Goal: Task Accomplishment & Management: Manage account settings

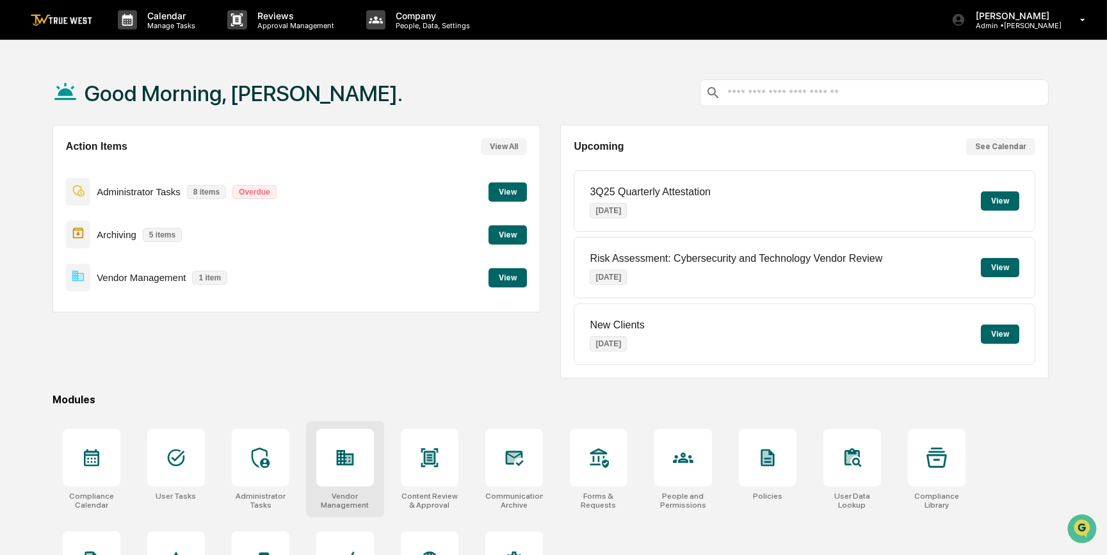
click at [363, 457] on div at bounding box center [345, 458] width 58 height 58
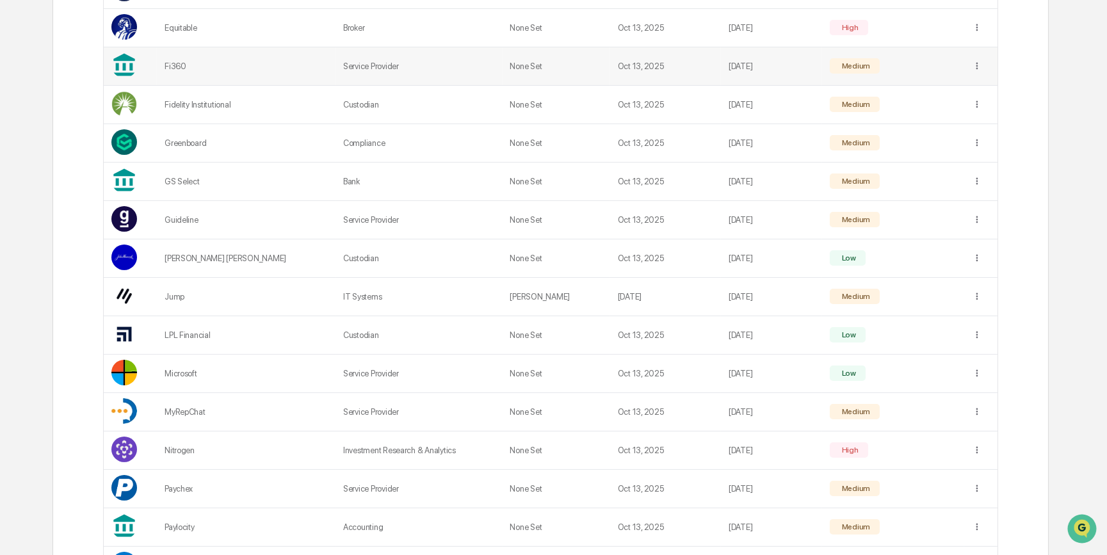
scroll to position [640, 0]
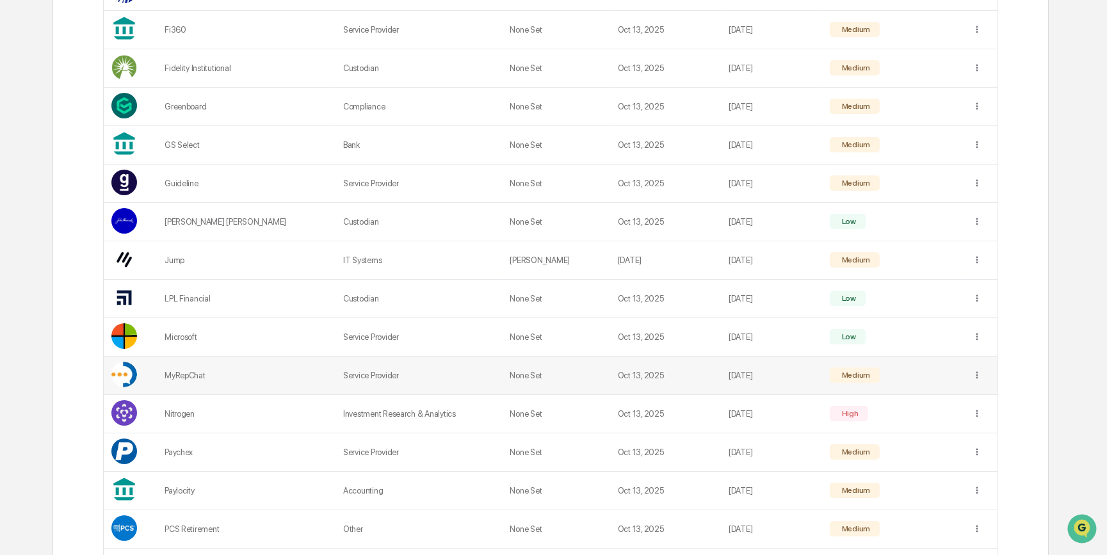
click at [980, 373] on td at bounding box center [980, 376] width 33 height 38
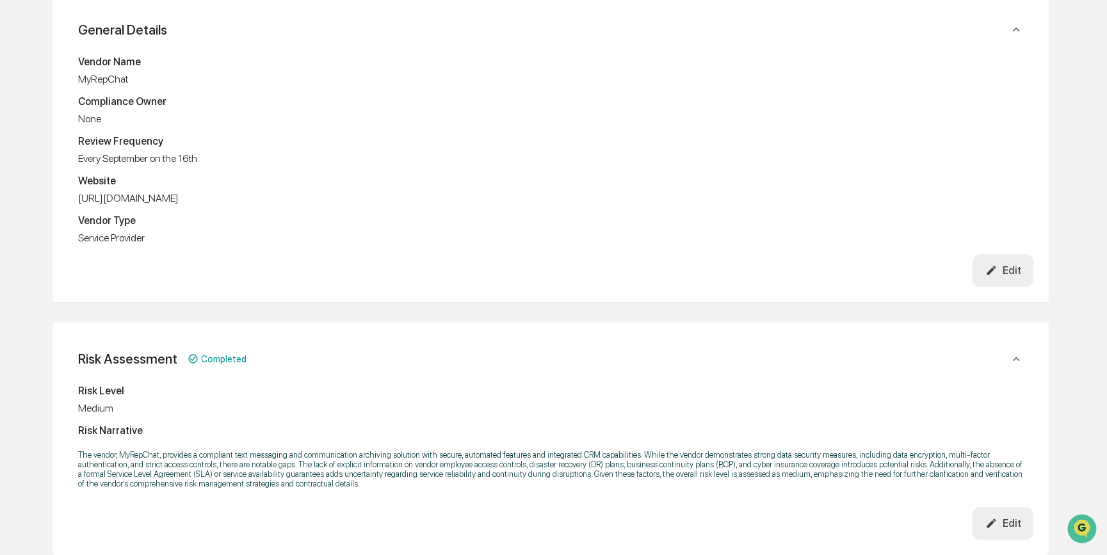
scroll to position [640, 0]
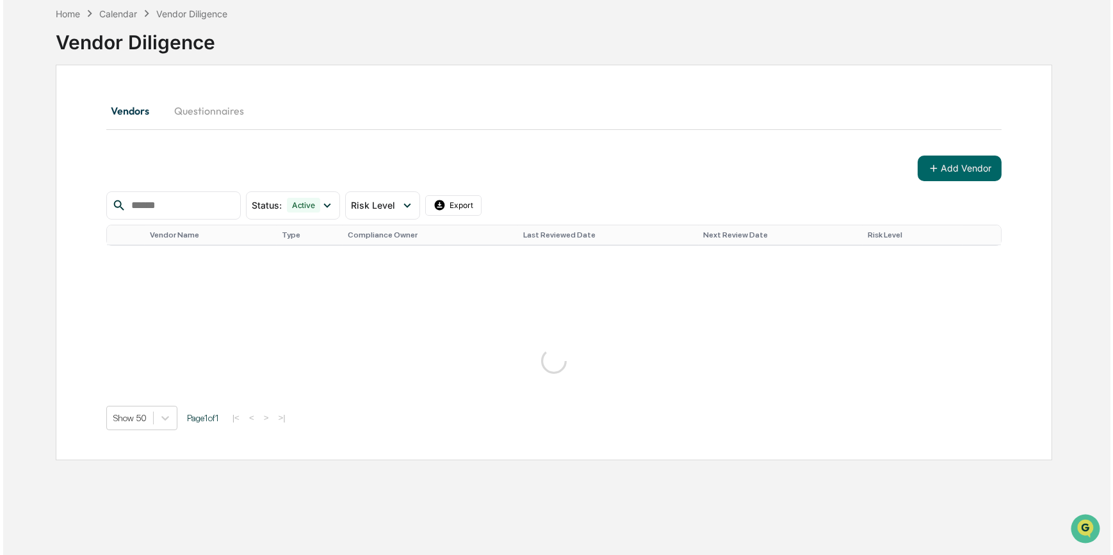
scroll to position [640, 0]
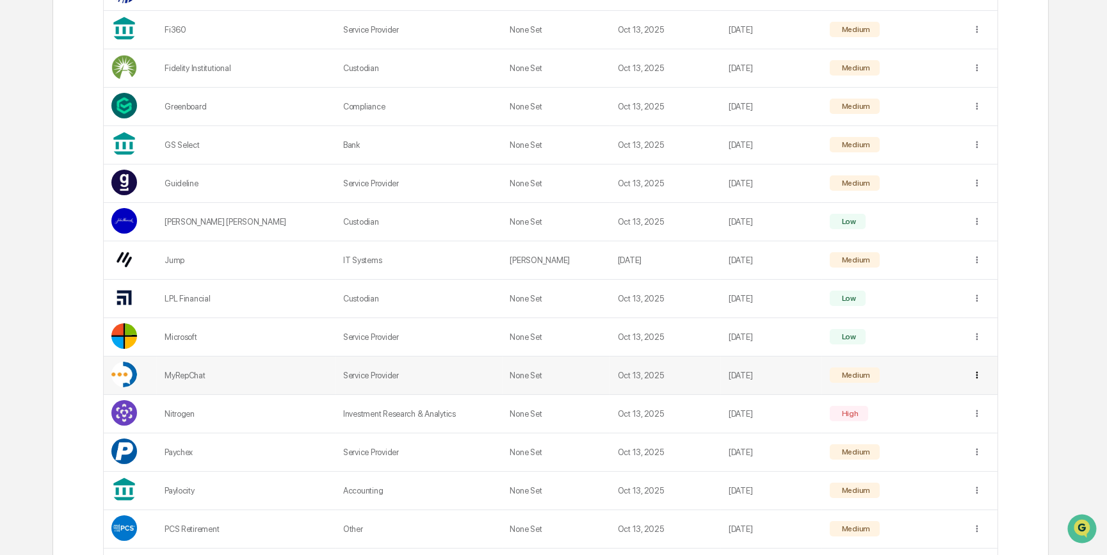
click at [956, 401] on div "View Details" at bounding box center [978, 397] width 133 height 20
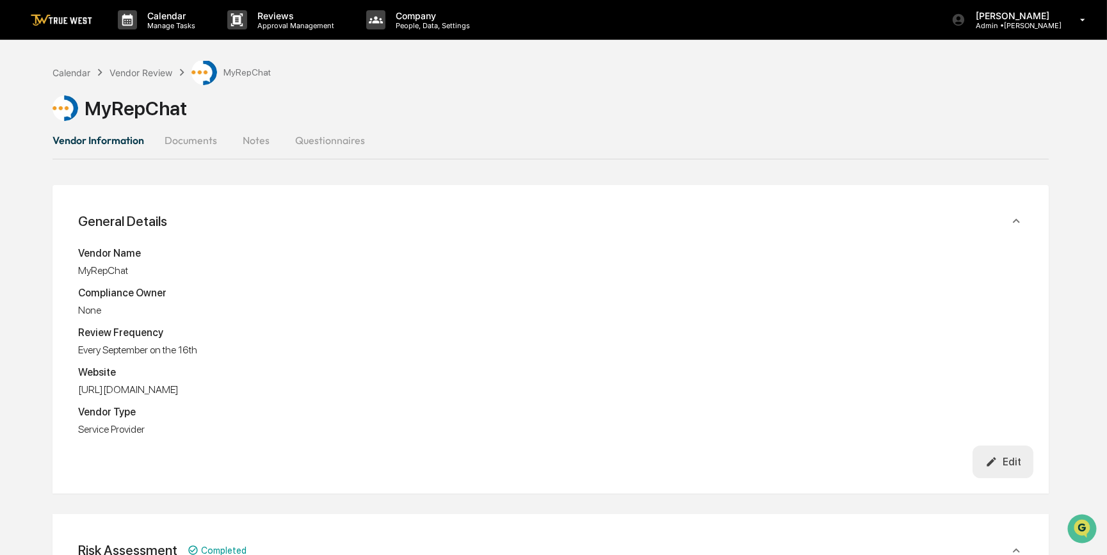
click at [184, 143] on button "Documents" at bounding box center [190, 140] width 73 height 31
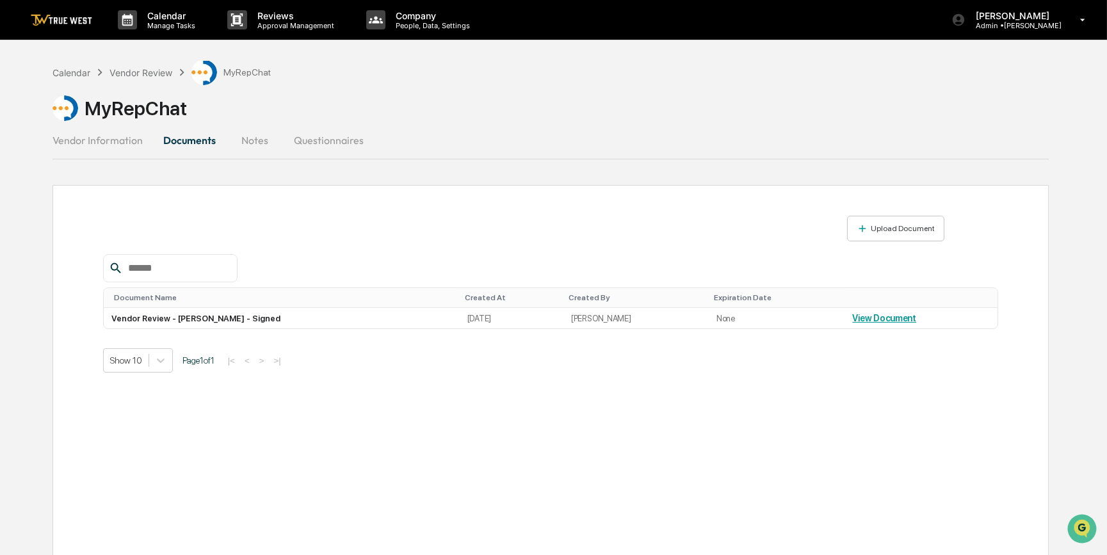
click at [239, 141] on button "Notes" at bounding box center [255, 140] width 58 height 31
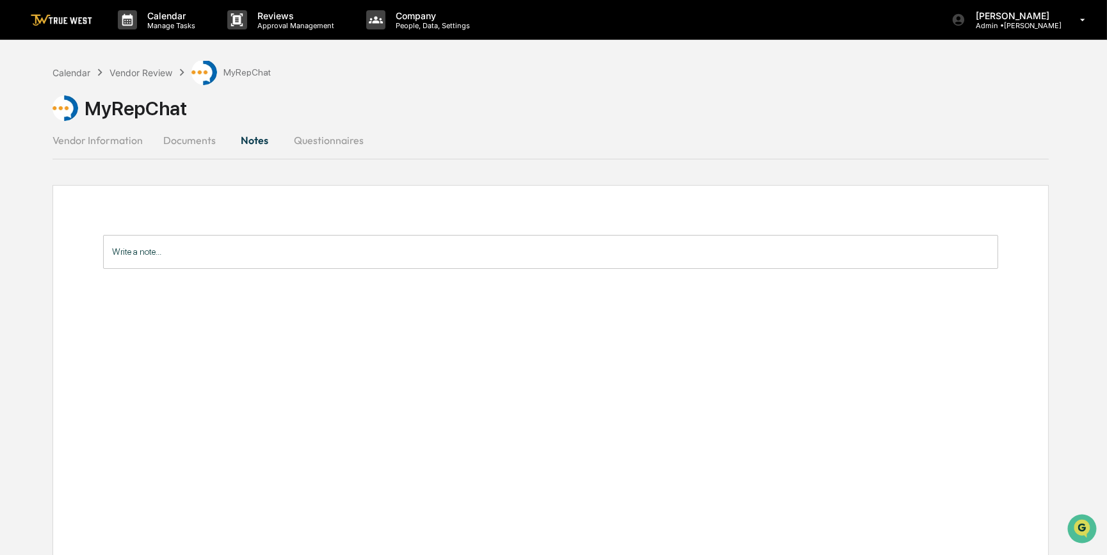
click at [332, 140] on button "Questionnaires" at bounding box center [329, 140] width 90 height 31
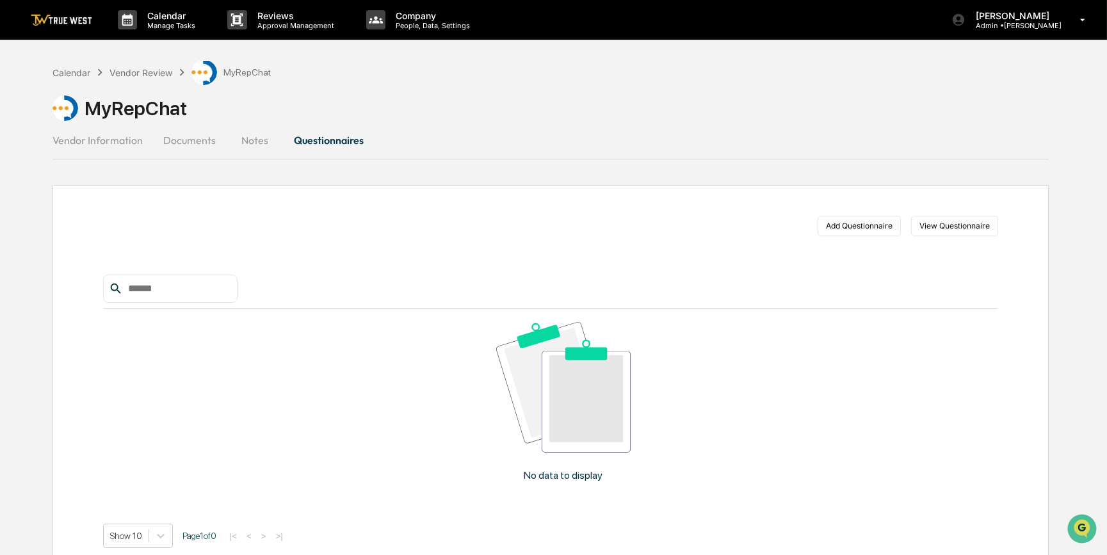
click at [128, 140] on button "Vendor Information" at bounding box center [103, 140] width 101 height 31
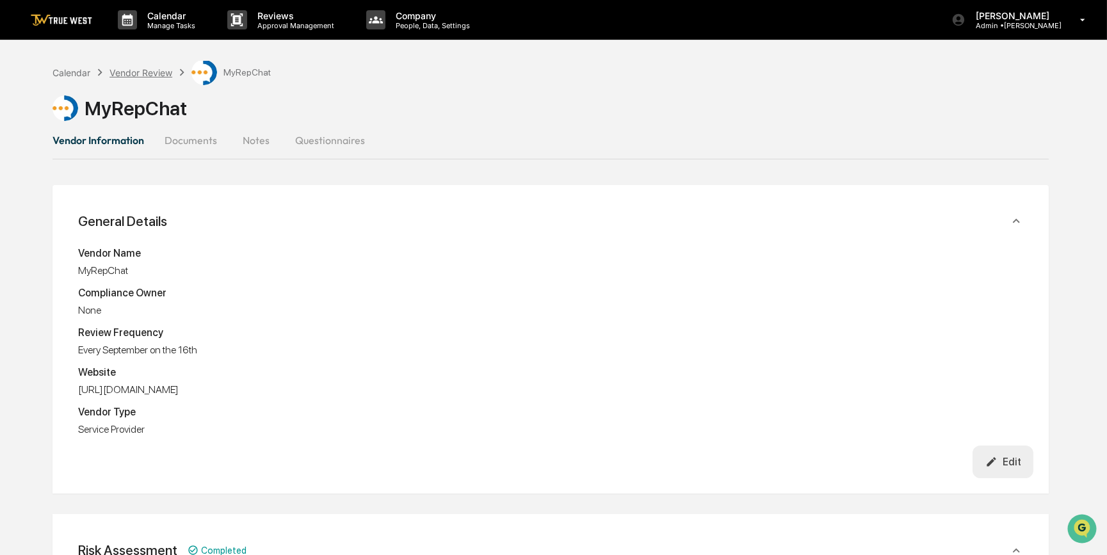
click at [153, 72] on div "Vendor Review" at bounding box center [140, 72] width 63 height 11
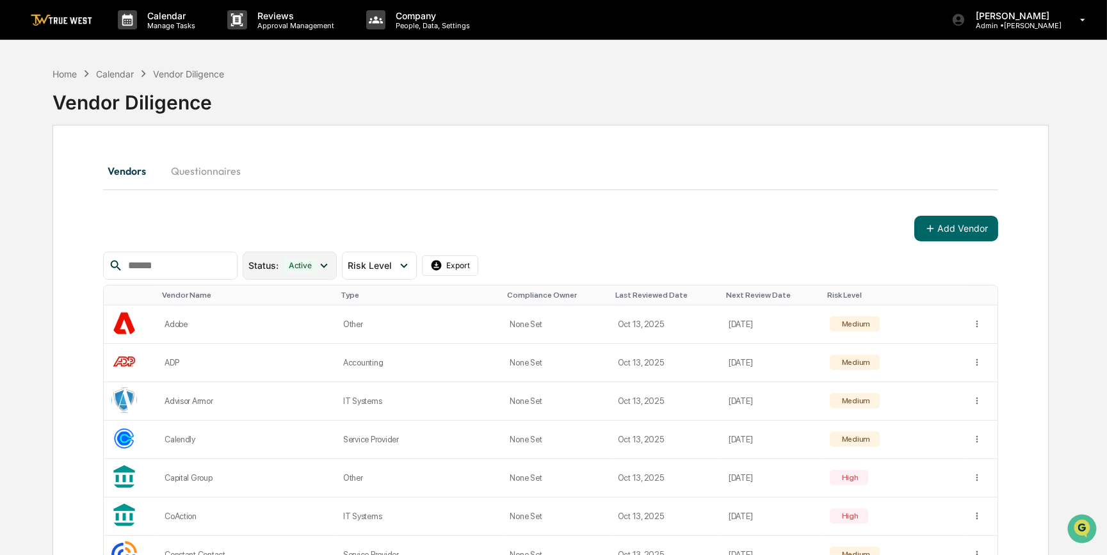
click at [327, 265] on icon at bounding box center [323, 266] width 7 height 4
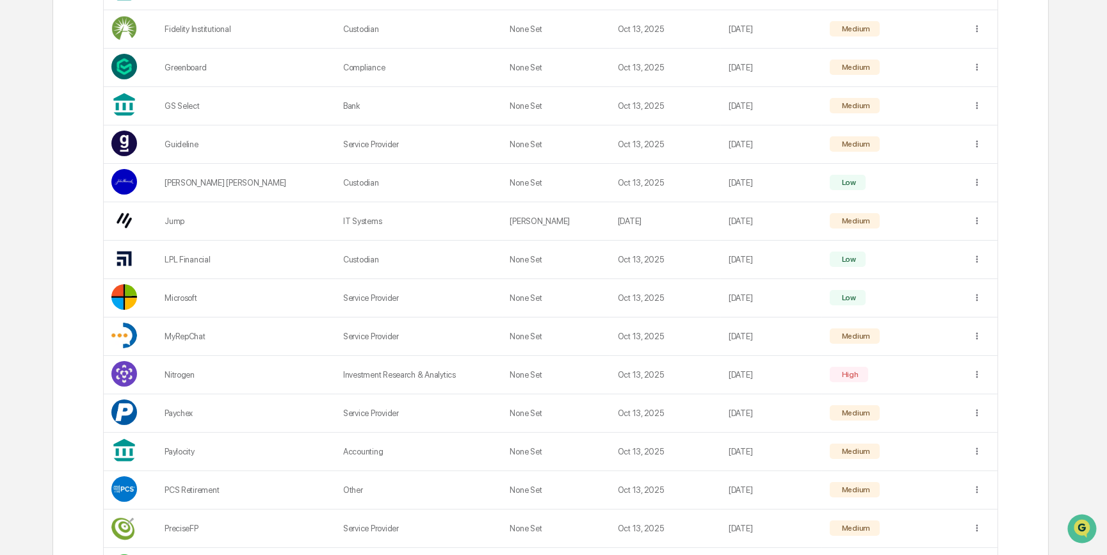
scroll to position [698, 0]
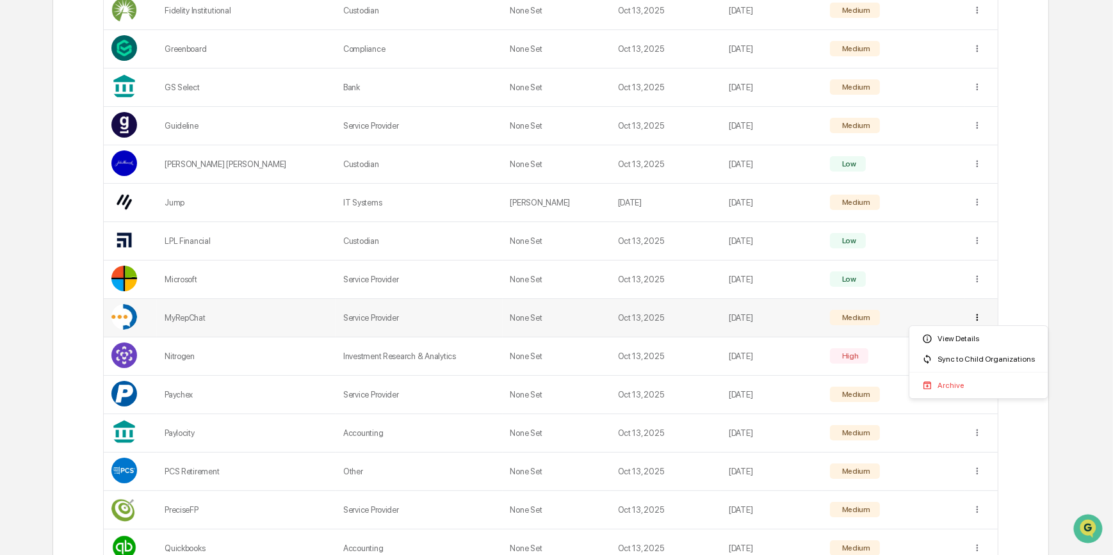
click at [945, 384] on div "Archive" at bounding box center [978, 385] width 133 height 20
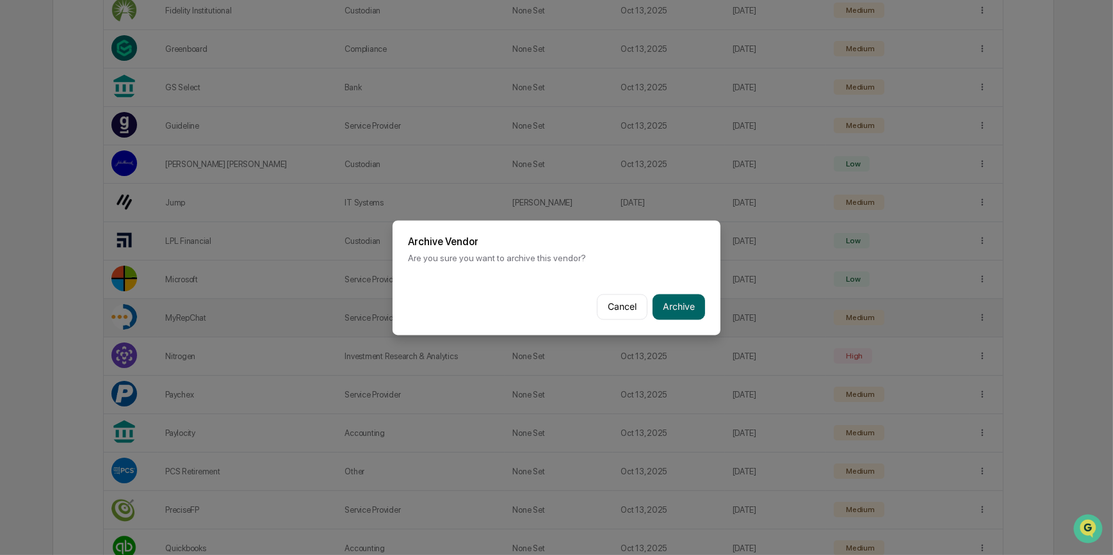
click at [674, 304] on button "Archive" at bounding box center [678, 307] width 53 height 26
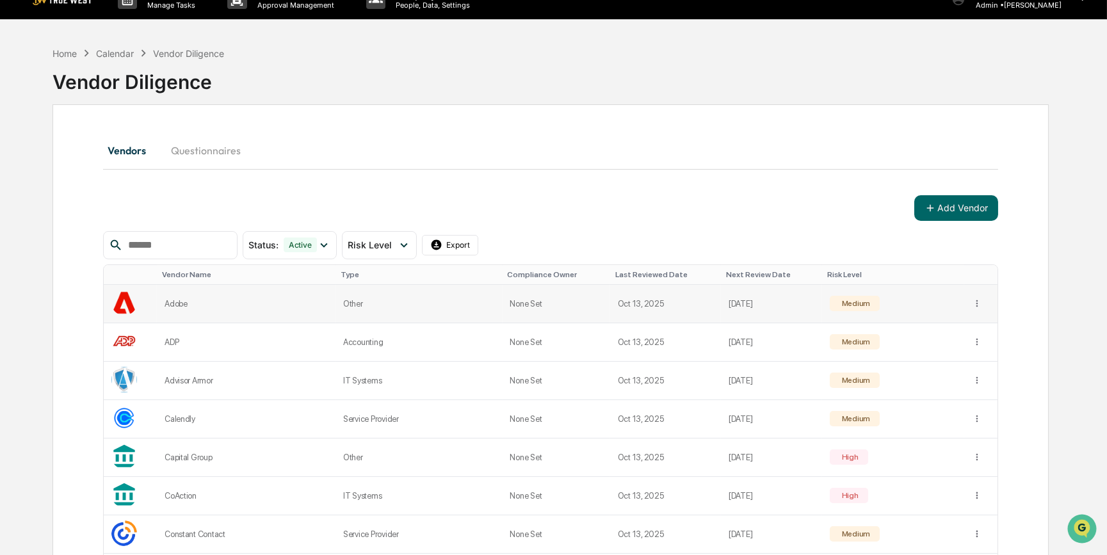
scroll to position [0, 0]
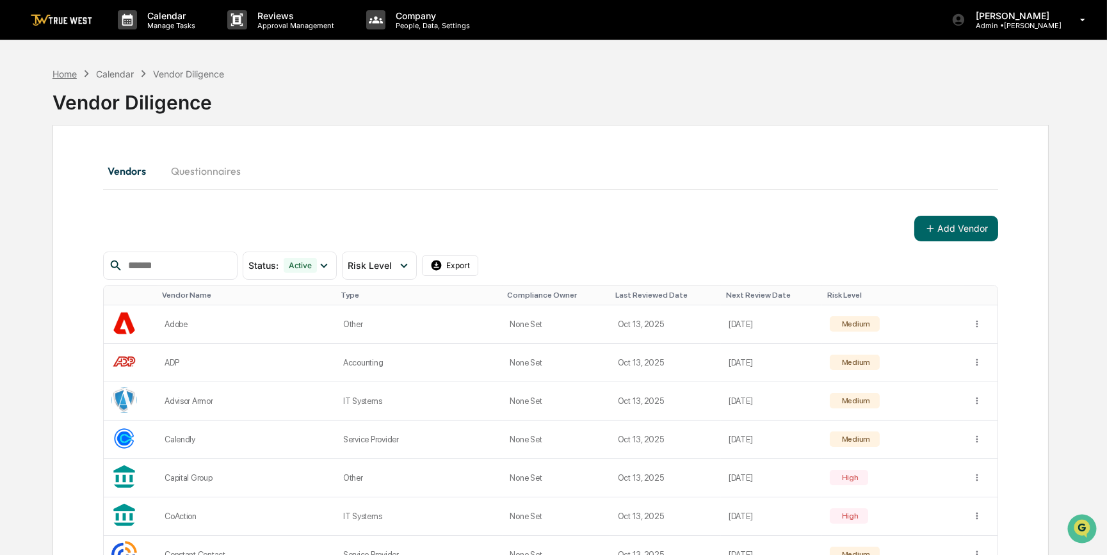
click at [65, 77] on div "Home" at bounding box center [65, 74] width 24 height 11
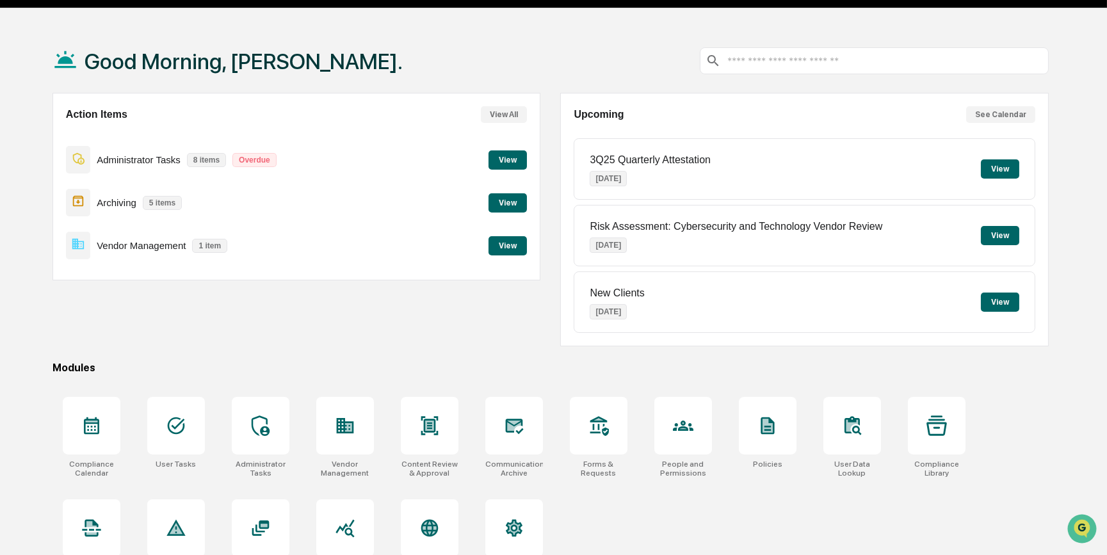
scroll to position [66, 0]
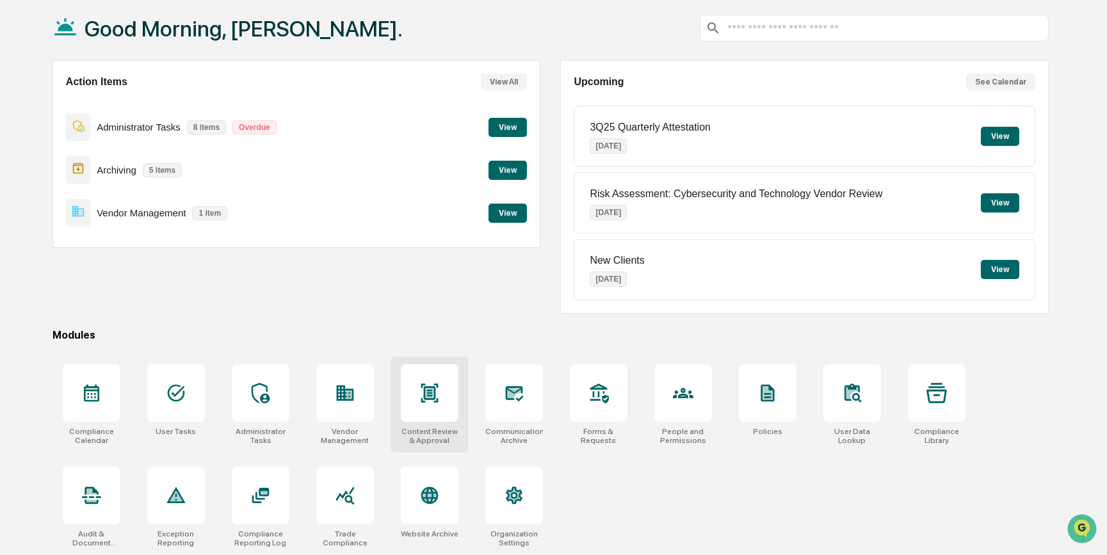
click at [442, 410] on div at bounding box center [430, 393] width 58 height 58
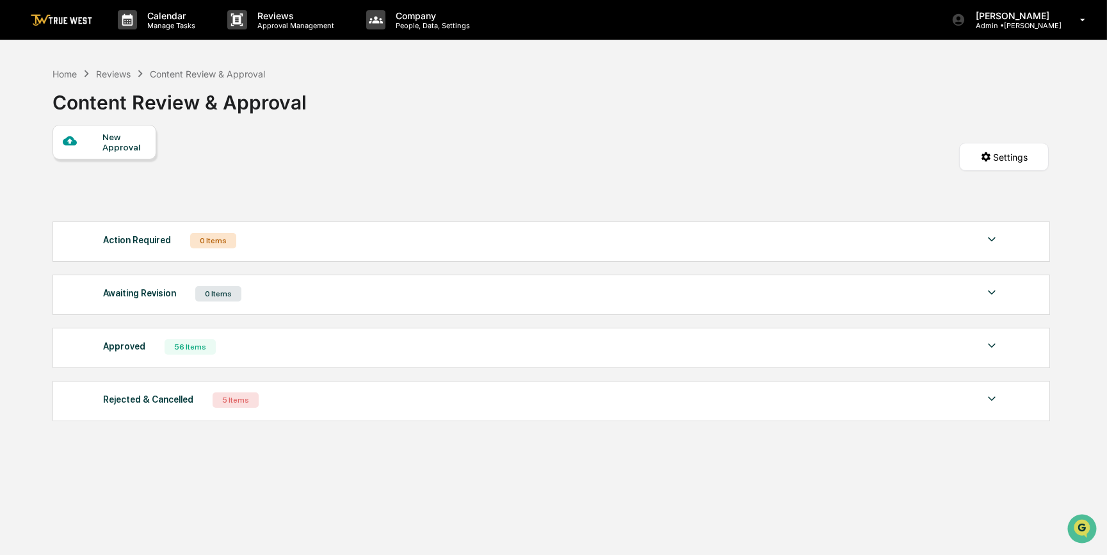
click at [220, 347] on div "Approved 56 Items" at bounding box center [551, 347] width 896 height 18
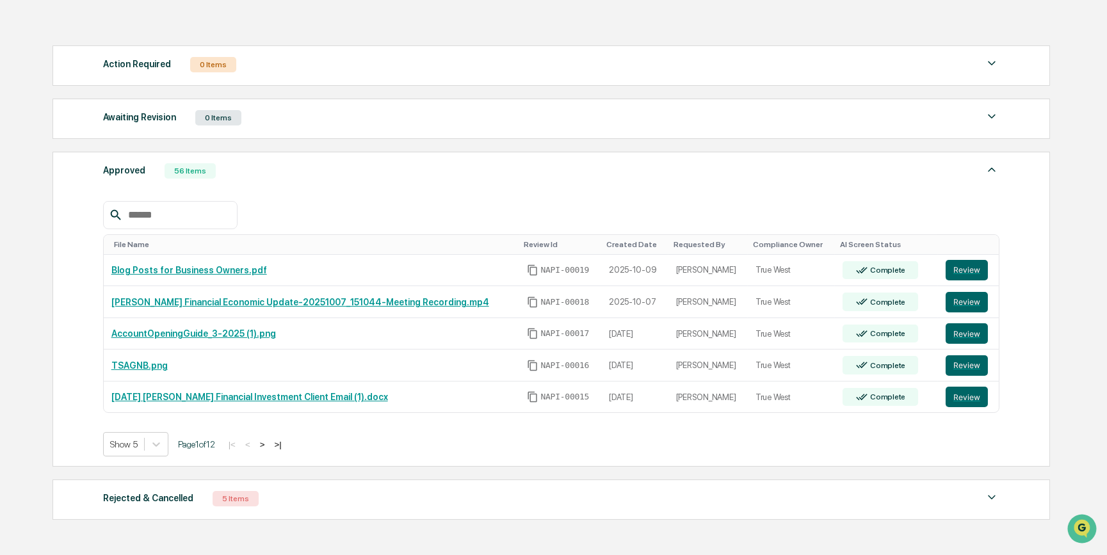
scroll to position [250, 0]
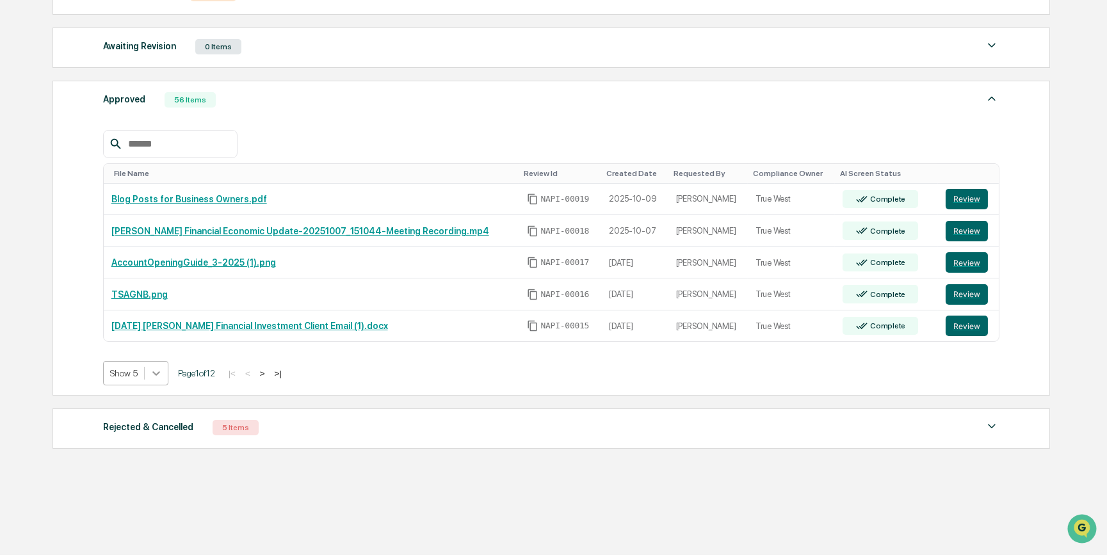
click at [152, 373] on icon at bounding box center [156, 373] width 13 height 13
click at [147, 451] on div "Show 20" at bounding box center [135, 447] width 65 height 20
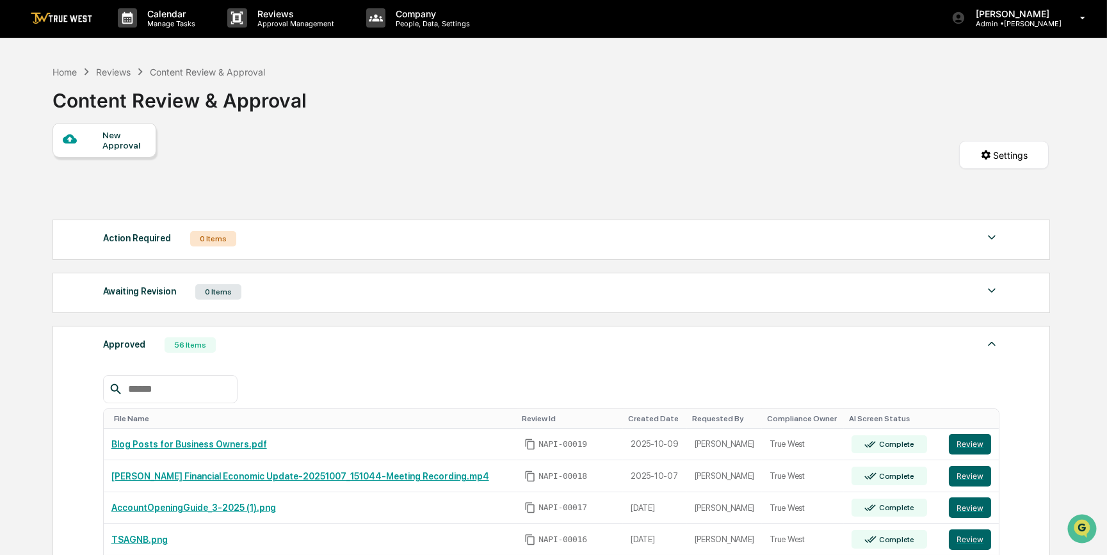
scroll to position [0, 0]
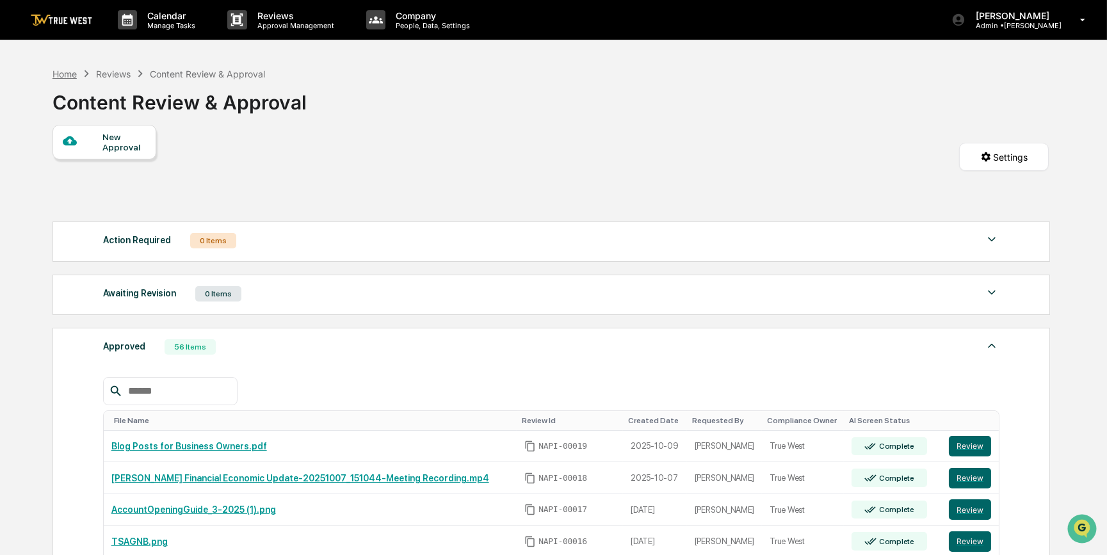
click at [60, 74] on div "Home" at bounding box center [65, 74] width 24 height 11
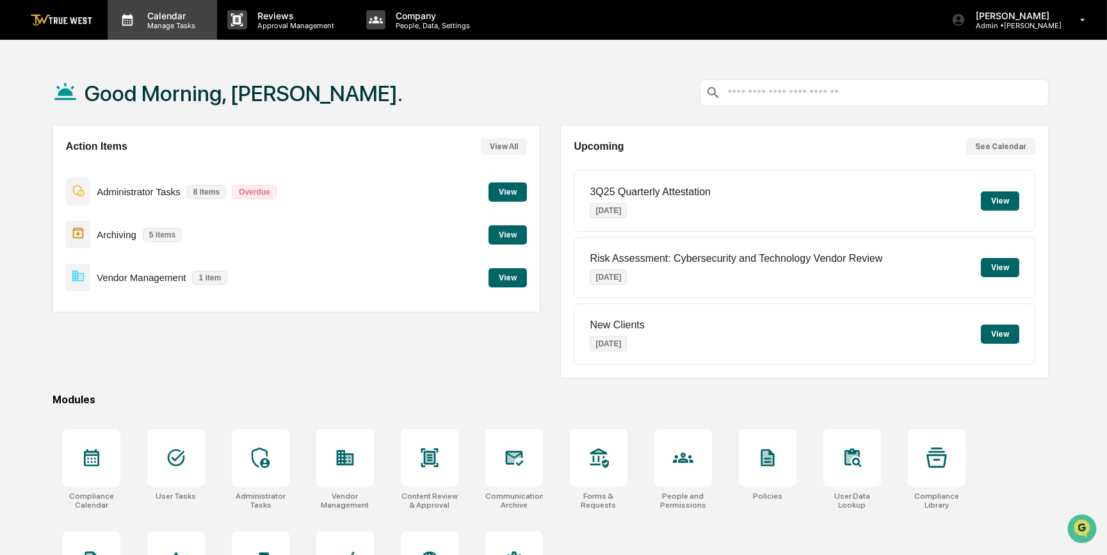
click at [159, 12] on p "Calendar" at bounding box center [169, 15] width 65 height 11
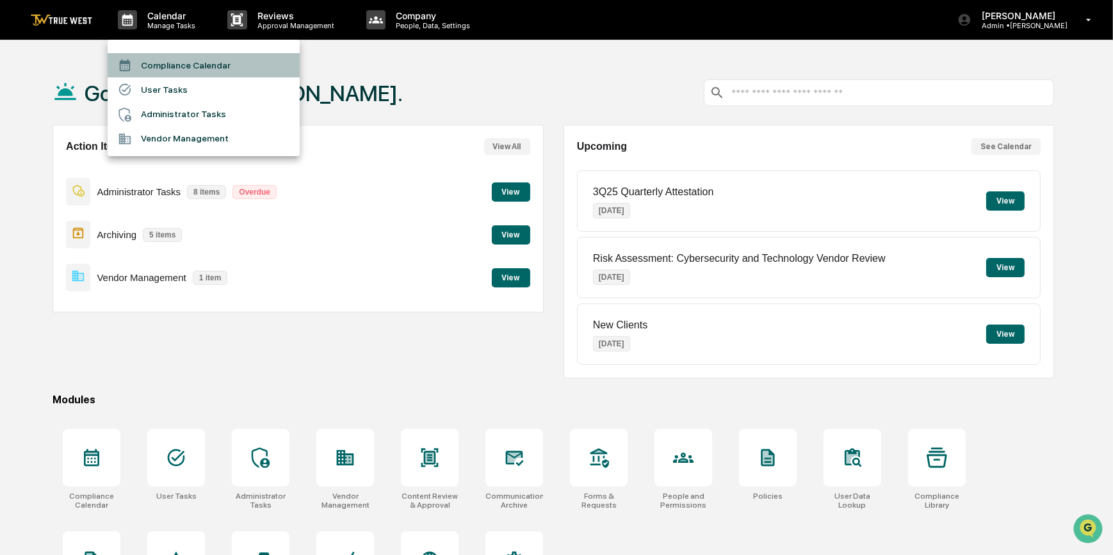
click at [163, 64] on li "Compliance Calendar" at bounding box center [204, 65] width 192 height 24
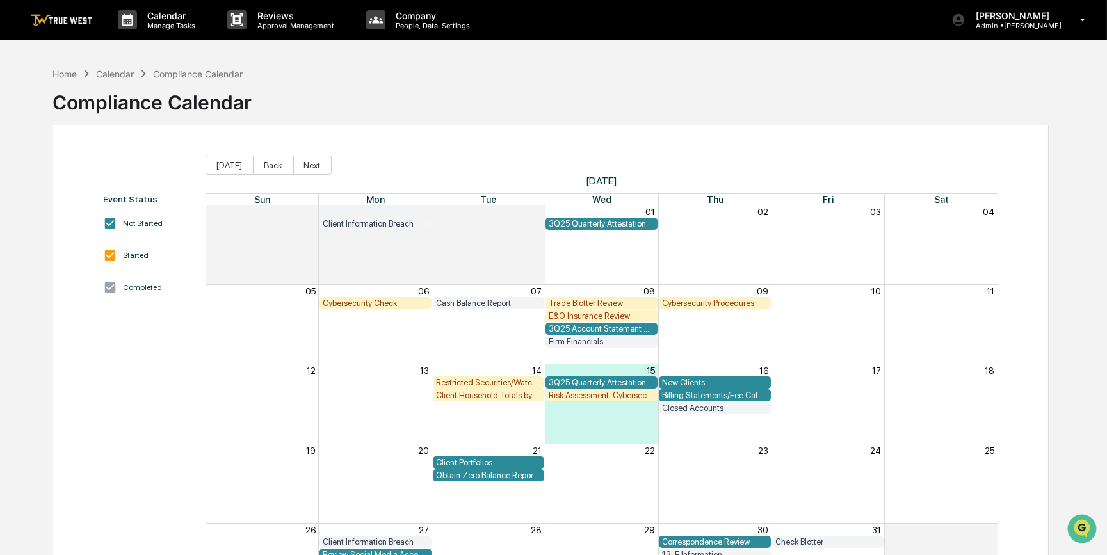
click at [591, 301] on div "Trade Blotter Review" at bounding box center [602, 303] width 106 height 10
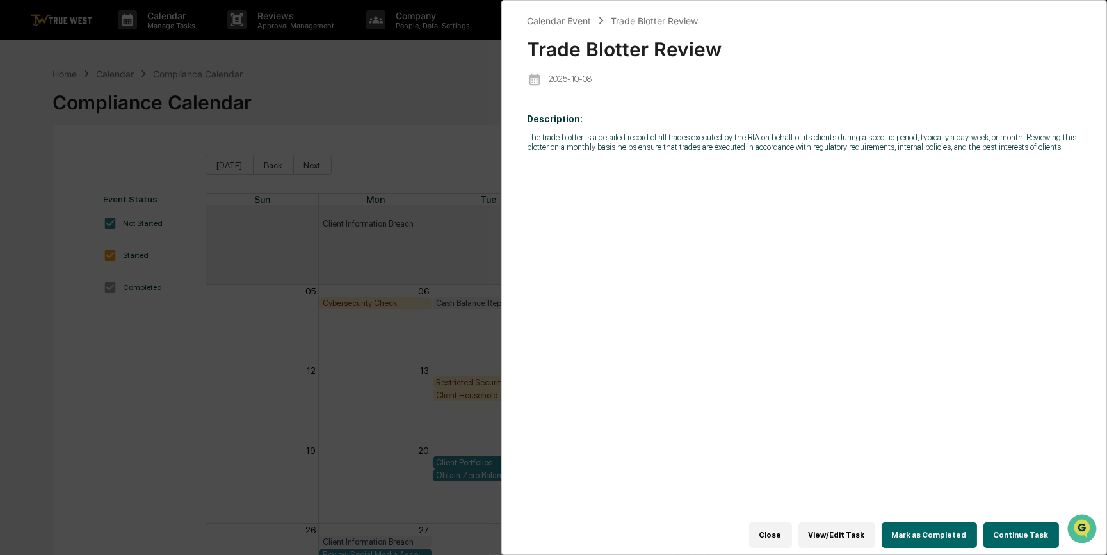
click at [842, 533] on button "View/Edit Task" at bounding box center [836, 535] width 77 height 26
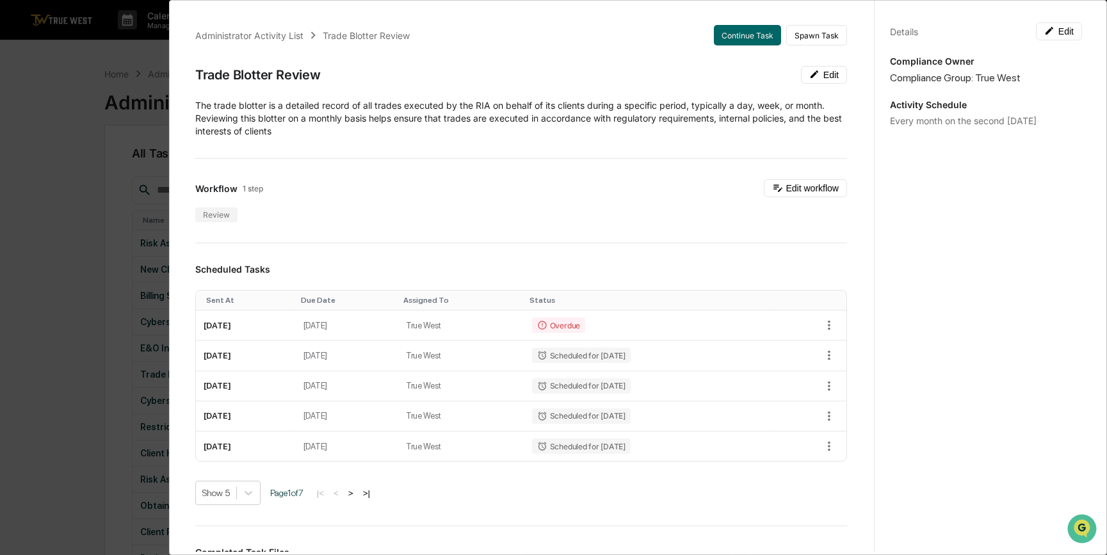
drag, startPoint x: 18, startPoint y: 365, endPoint x: 17, endPoint y: 334, distance: 31.4
click at [17, 366] on div "Administrator Activity List Trade Blotter Review Continue Task Spawn Task Trade…" at bounding box center [553, 277] width 1107 height 555
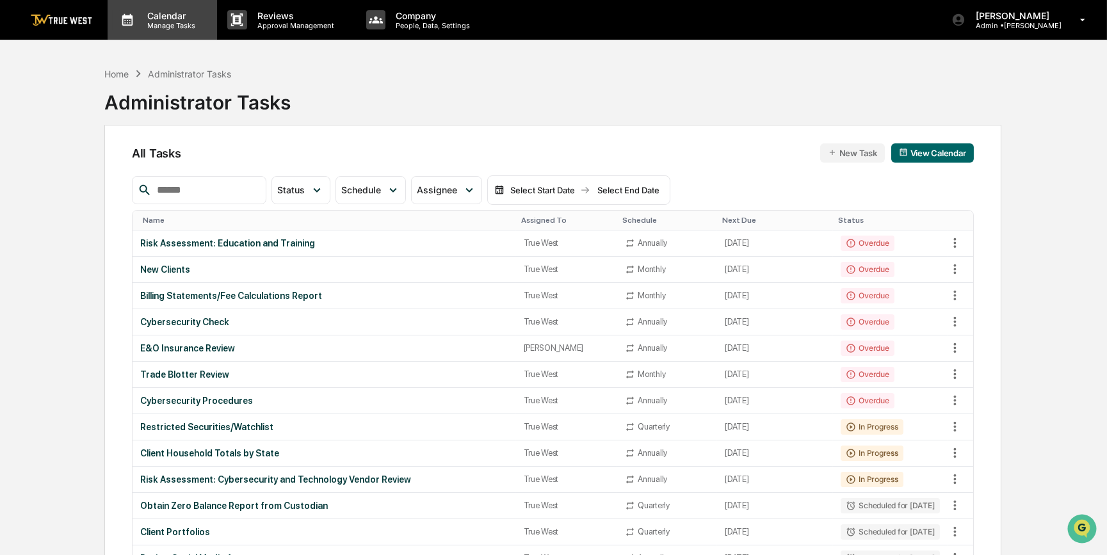
click at [188, 19] on p "Calendar" at bounding box center [169, 15] width 65 height 11
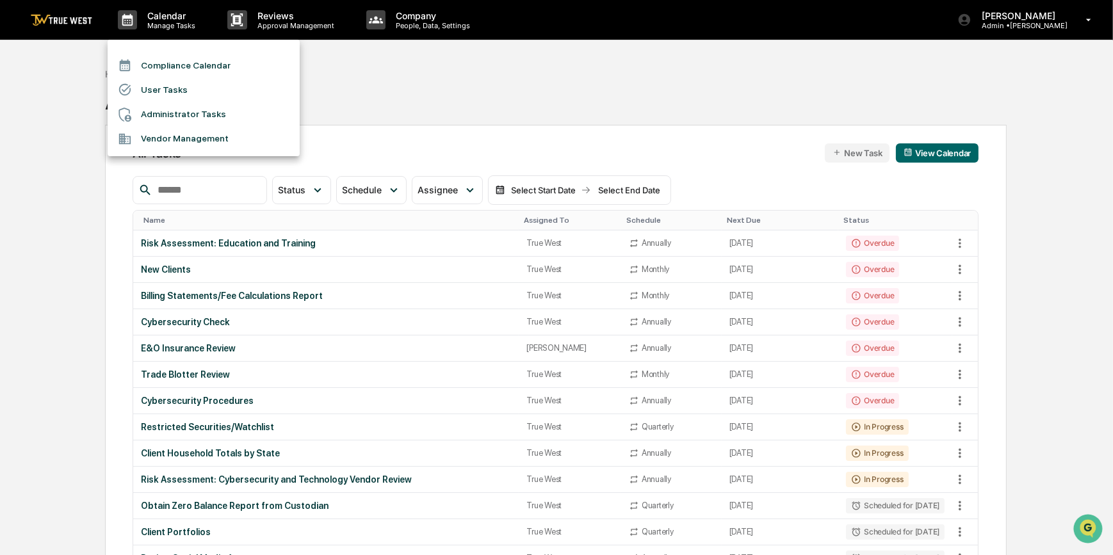
click at [181, 64] on li "Compliance Calendar" at bounding box center [204, 65] width 192 height 24
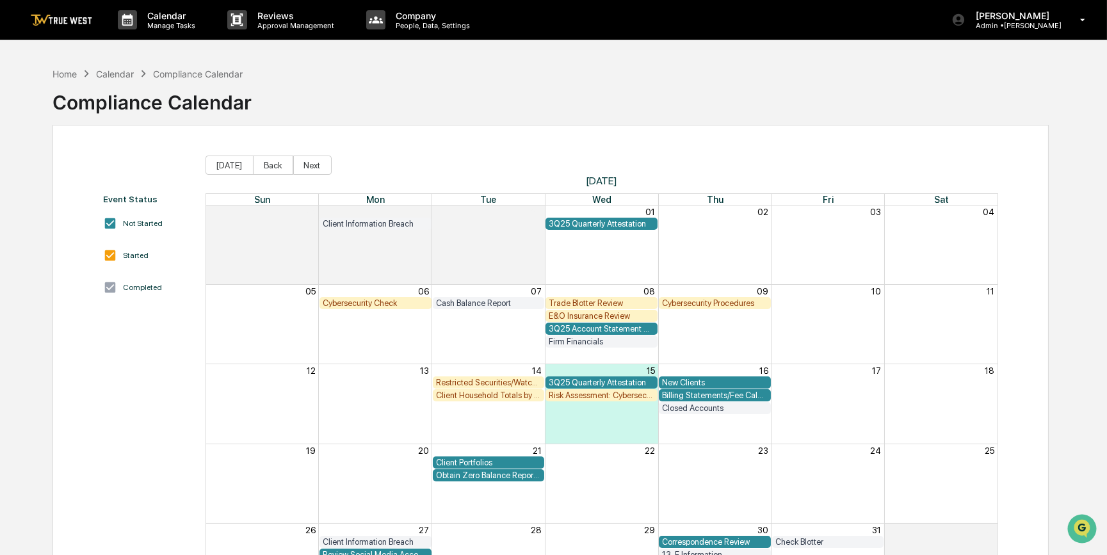
click at [582, 300] on div "Trade Blotter Review" at bounding box center [602, 303] width 106 height 10
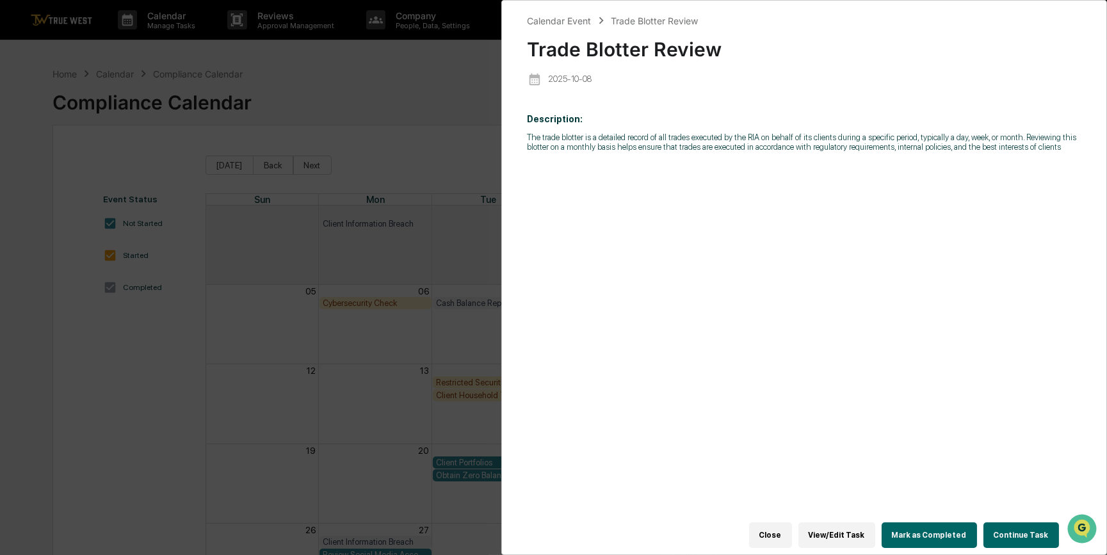
click at [1007, 527] on button "Continue Task" at bounding box center [1022, 535] width 76 height 26
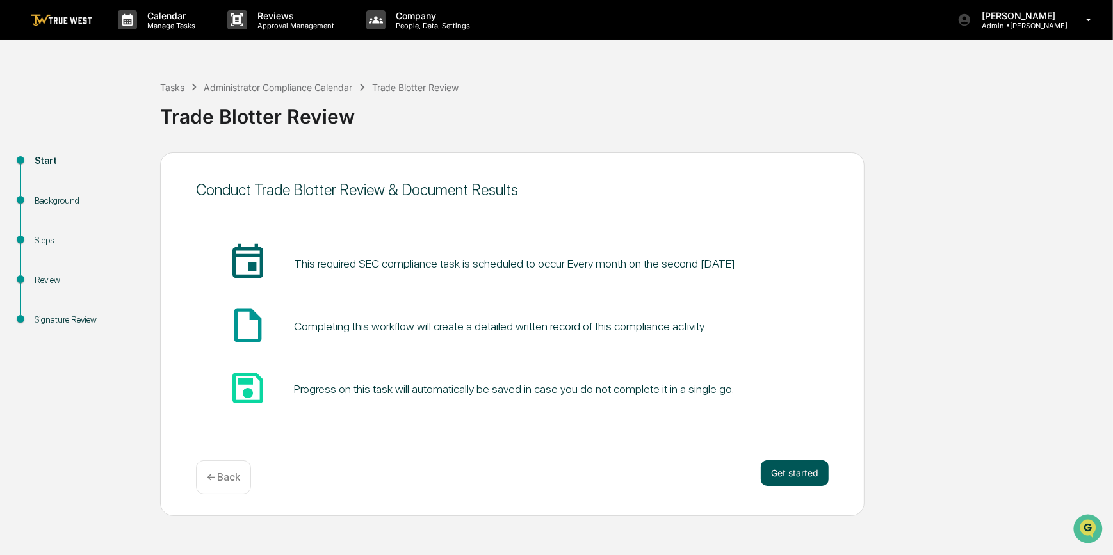
click at [800, 474] on button "Get started" at bounding box center [795, 473] width 68 height 26
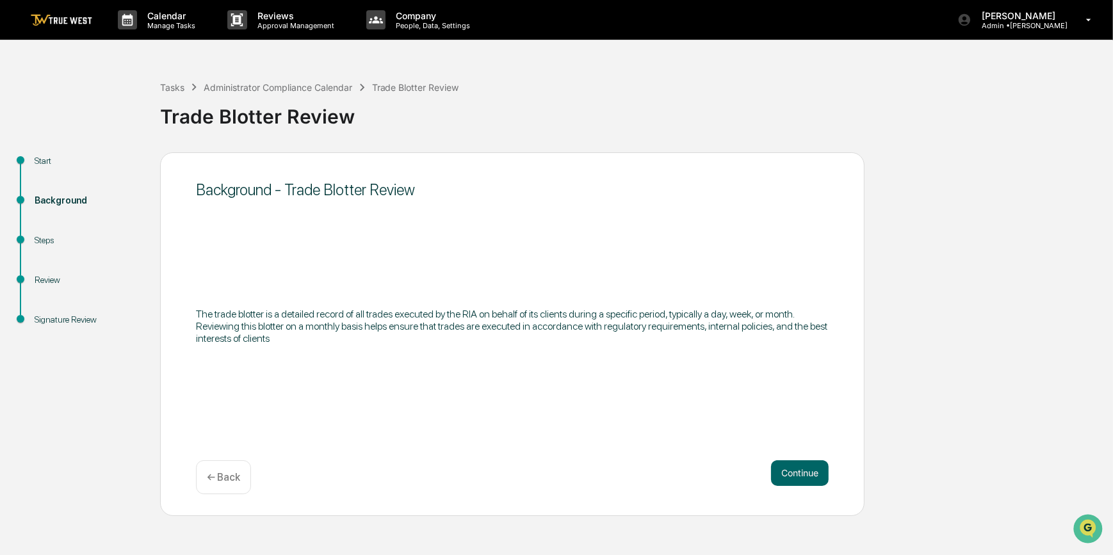
click at [800, 474] on button "Continue" at bounding box center [800, 473] width 58 height 26
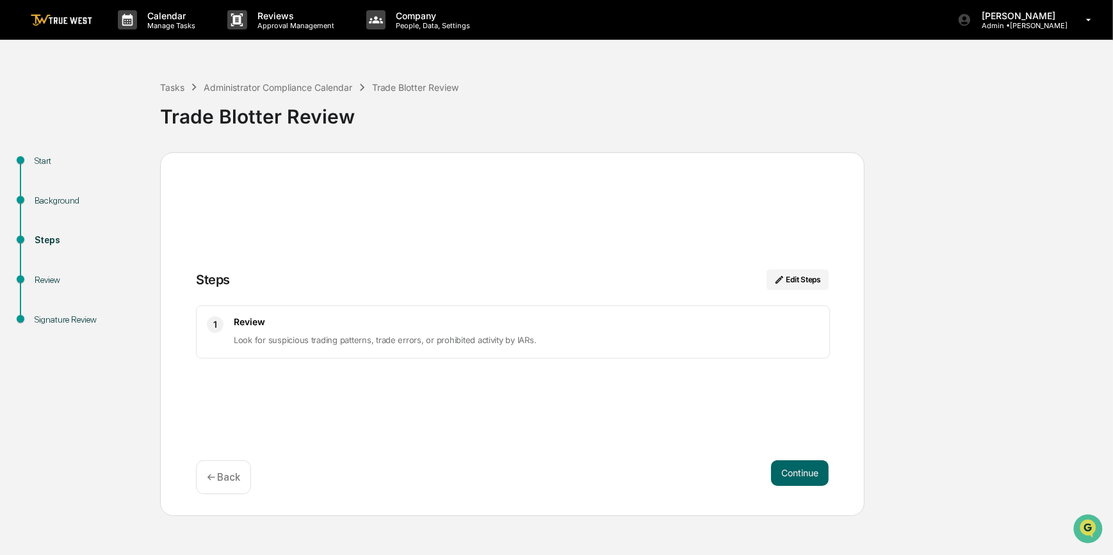
click at [800, 474] on button "Continue" at bounding box center [800, 473] width 58 height 26
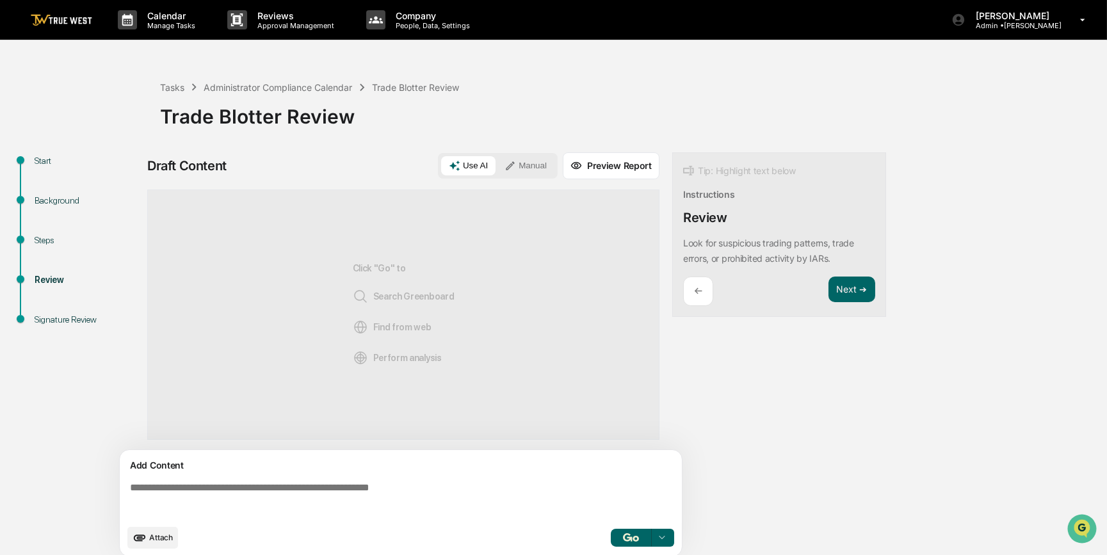
click at [550, 488] on textarea at bounding box center [403, 500] width 557 height 46
click at [226, 487] on textarea at bounding box center [403, 500] width 557 height 46
paste textarea "**********"
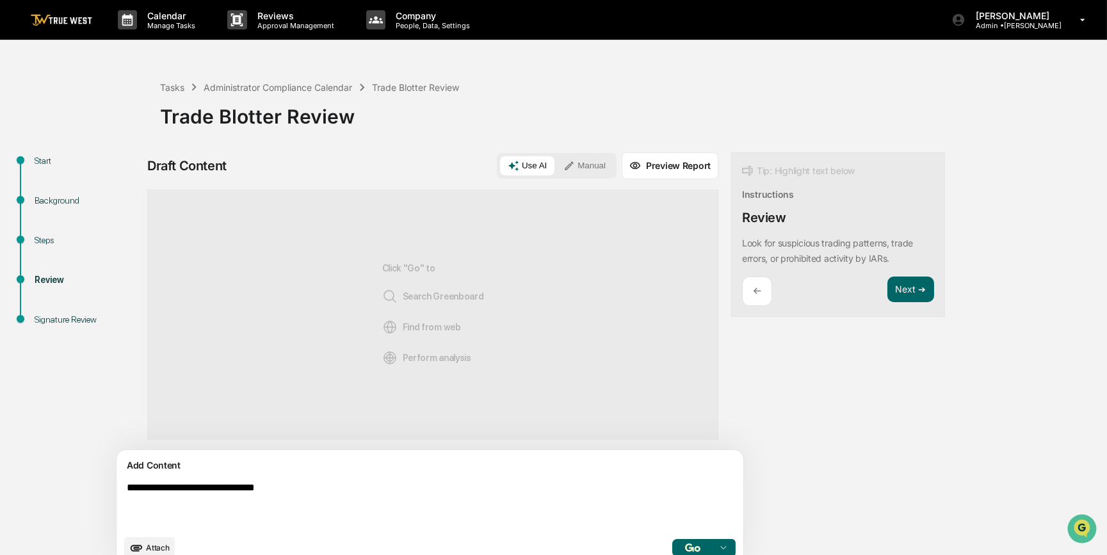
type textarea "**********"
click at [556, 163] on button "Manual" at bounding box center [585, 165] width 58 height 19
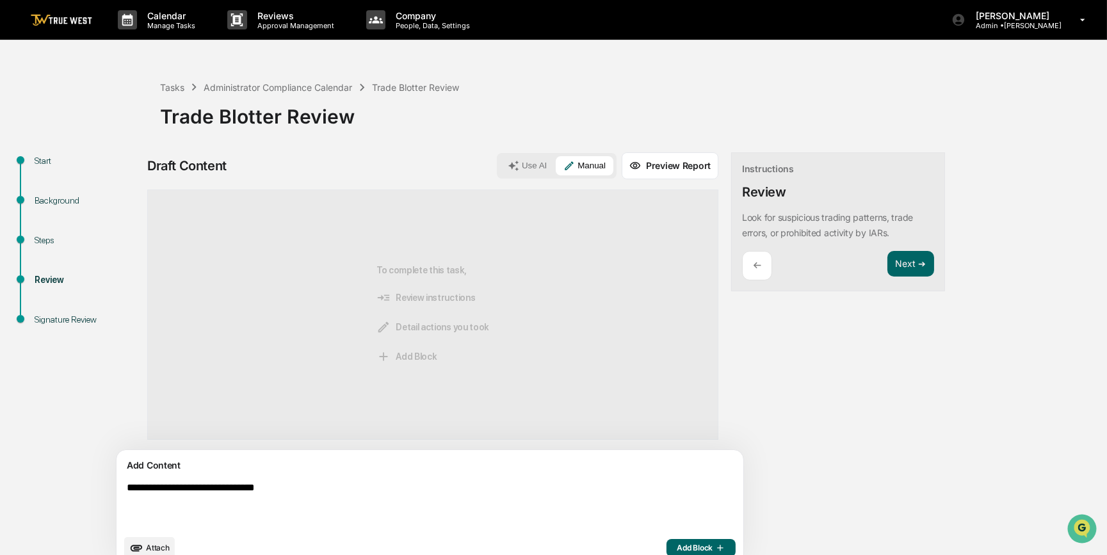
click at [677, 549] on span "Add Block" at bounding box center [701, 548] width 49 height 10
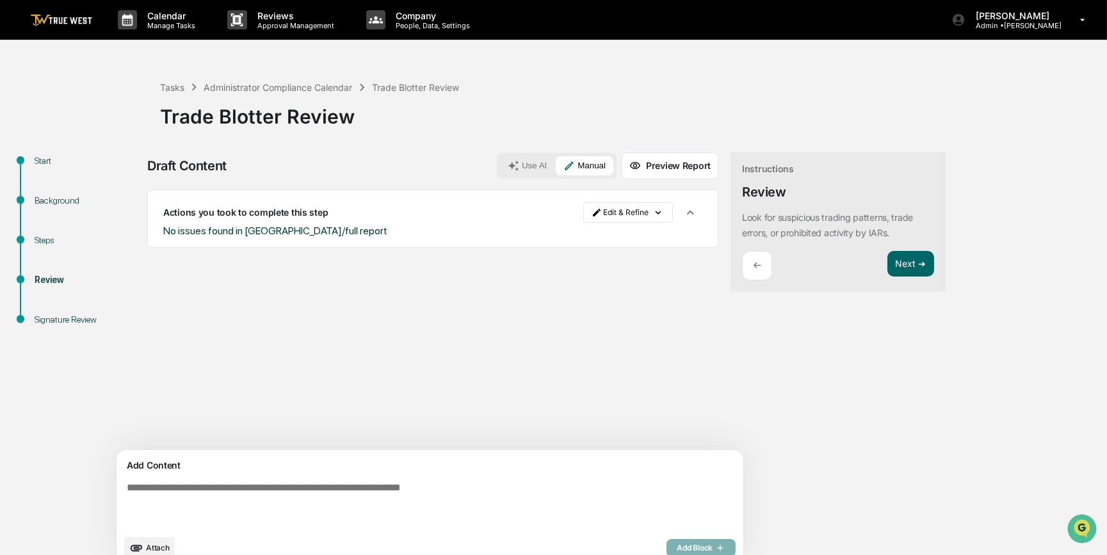
click at [154, 546] on span "Attach" at bounding box center [158, 548] width 24 height 10
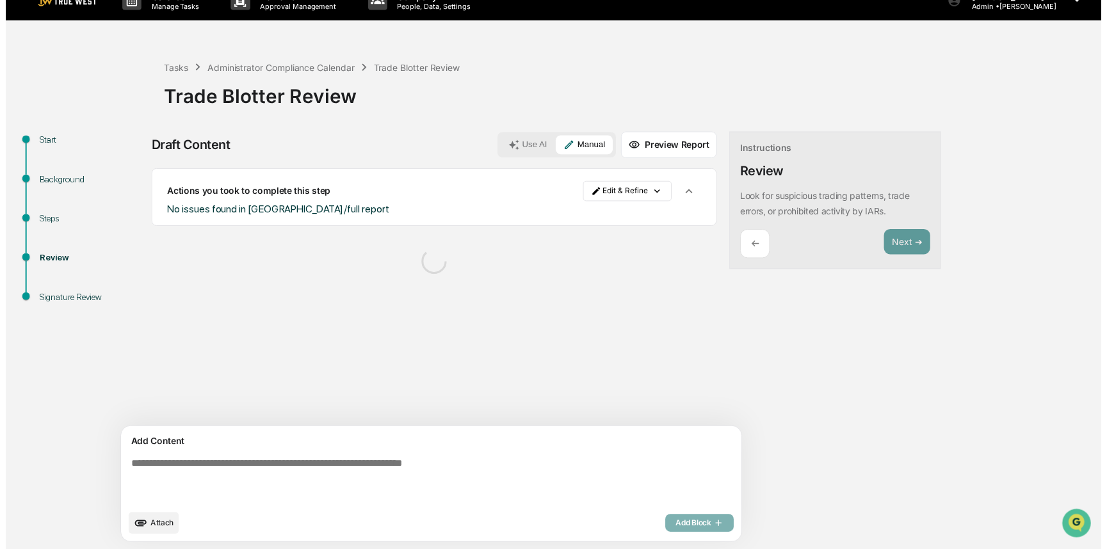
scroll to position [20, 0]
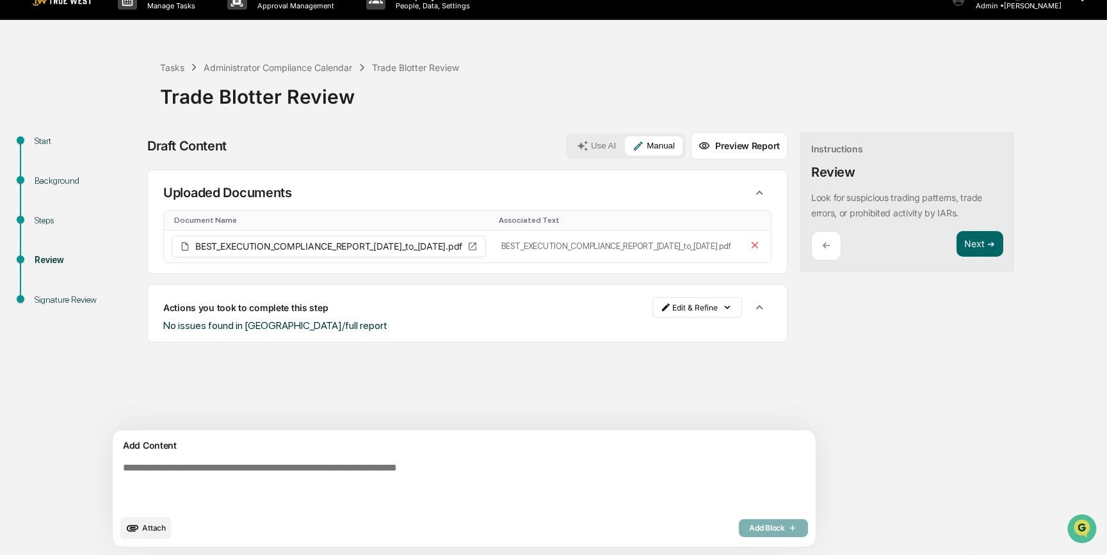
click at [149, 526] on span "Attach" at bounding box center [154, 528] width 24 height 10
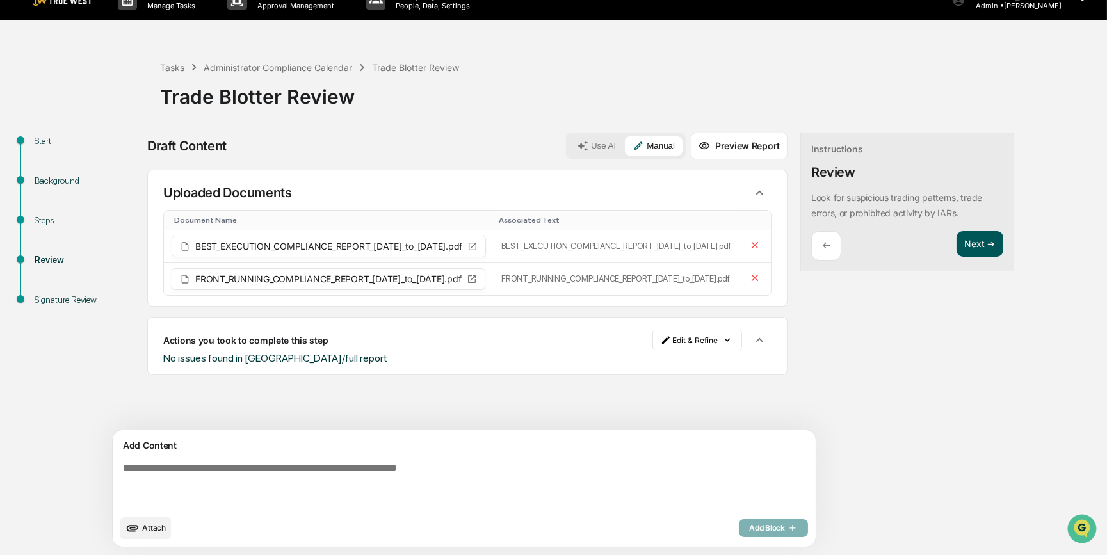
click at [957, 247] on button "Next ➔" at bounding box center [980, 244] width 47 height 26
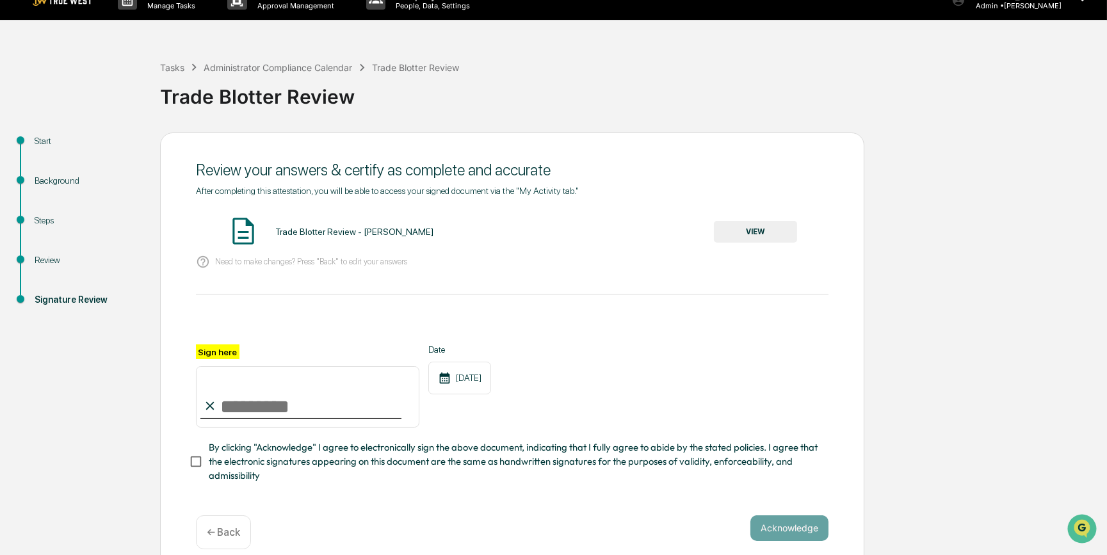
click at [271, 406] on input "Sign here" at bounding box center [307, 396] width 223 height 61
type input "*********"
click at [750, 228] on button "VIEW" at bounding box center [755, 232] width 83 height 22
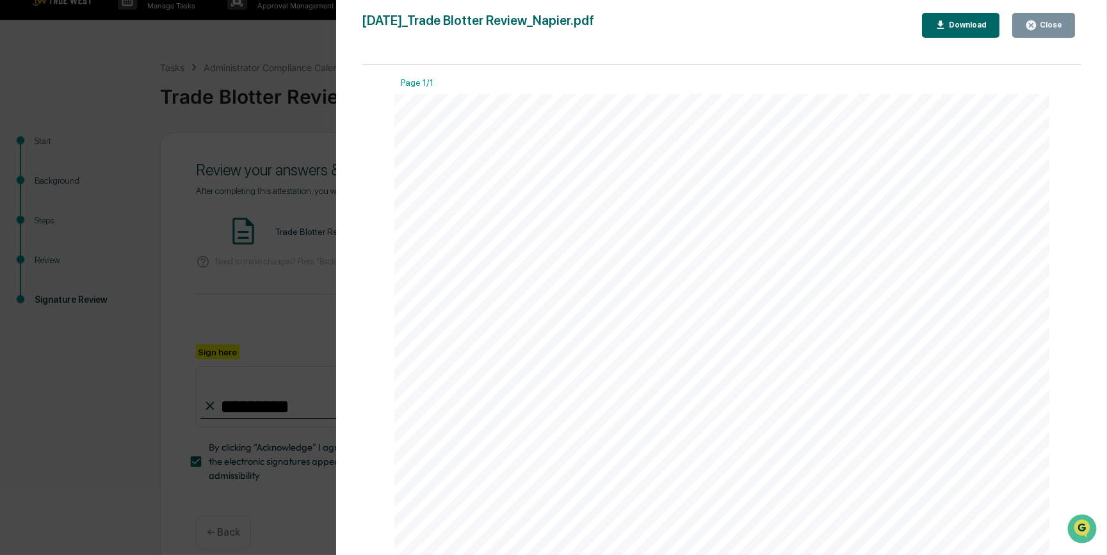
click at [280, 285] on div "Version History 10/15/2025, 03:16 PM Carliss Marshall 2025-10-15_Trade Blotter …" at bounding box center [553, 277] width 1107 height 555
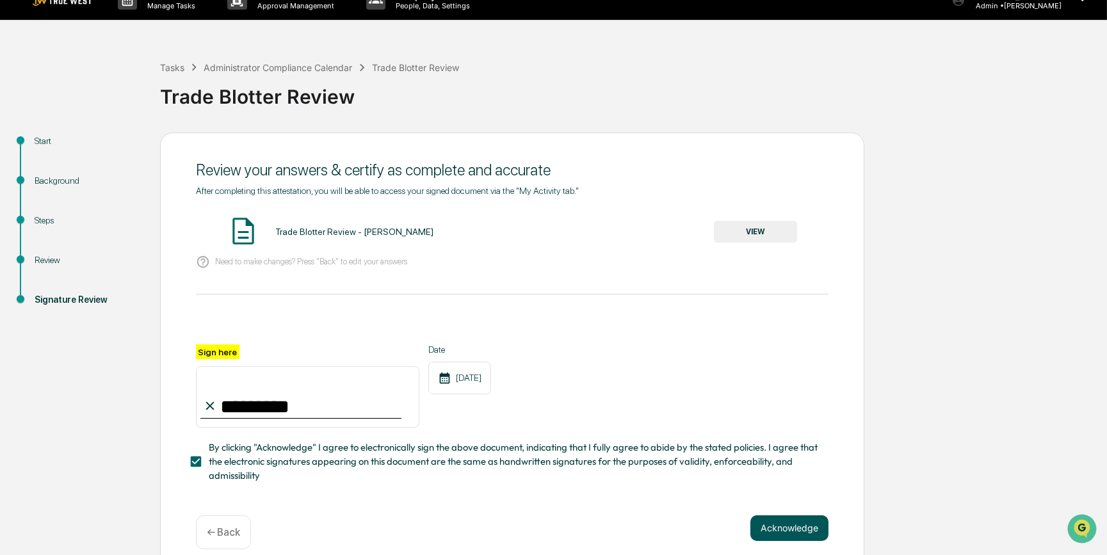
click at [781, 536] on button "Acknowledge" at bounding box center [789, 528] width 78 height 26
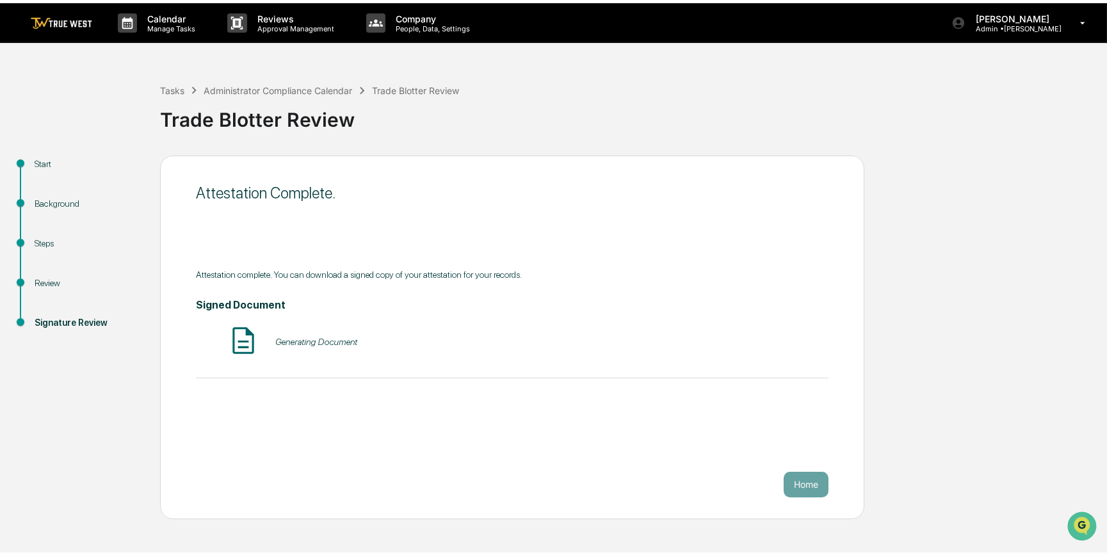
scroll to position [0, 0]
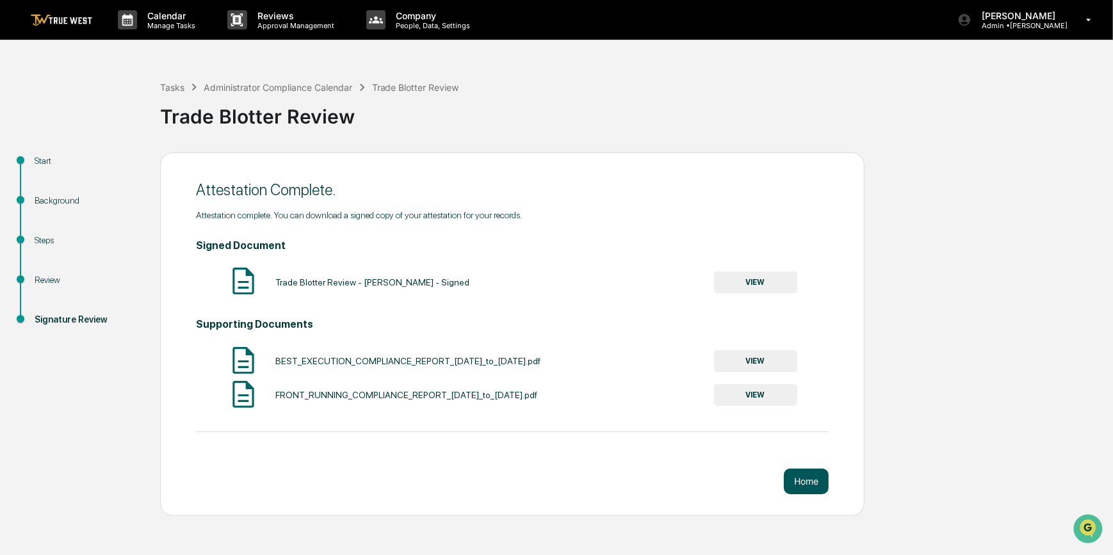
click at [813, 480] on button "Home" at bounding box center [806, 482] width 45 height 26
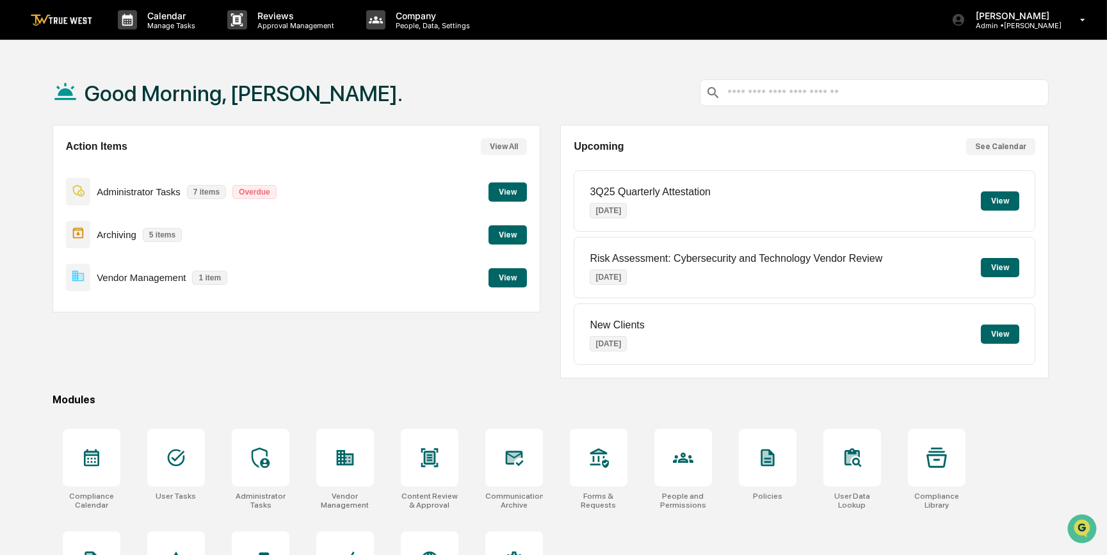
click at [510, 277] on button "View" at bounding box center [508, 277] width 38 height 19
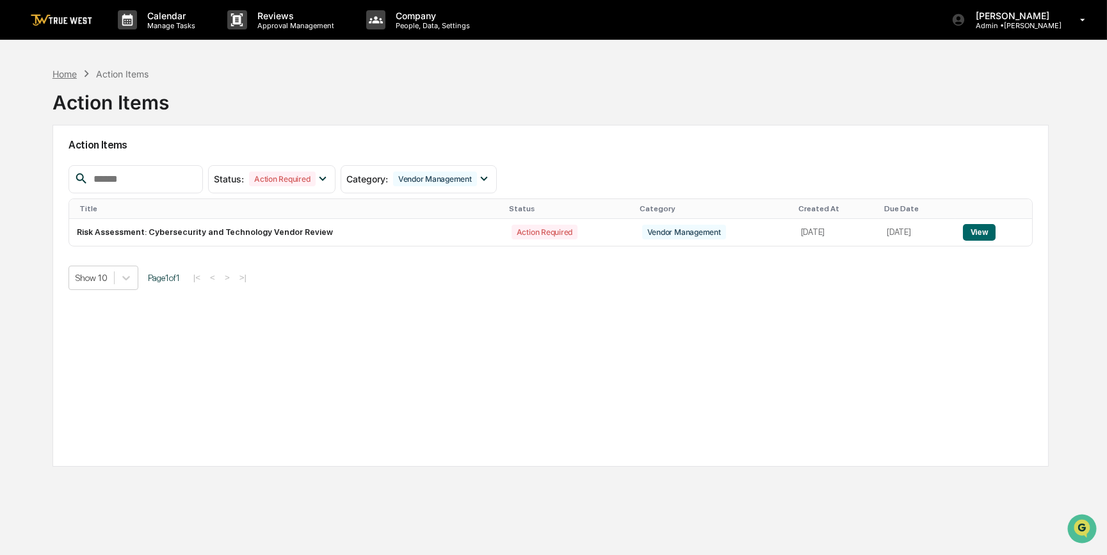
click at [65, 70] on div "Home" at bounding box center [65, 74] width 24 height 11
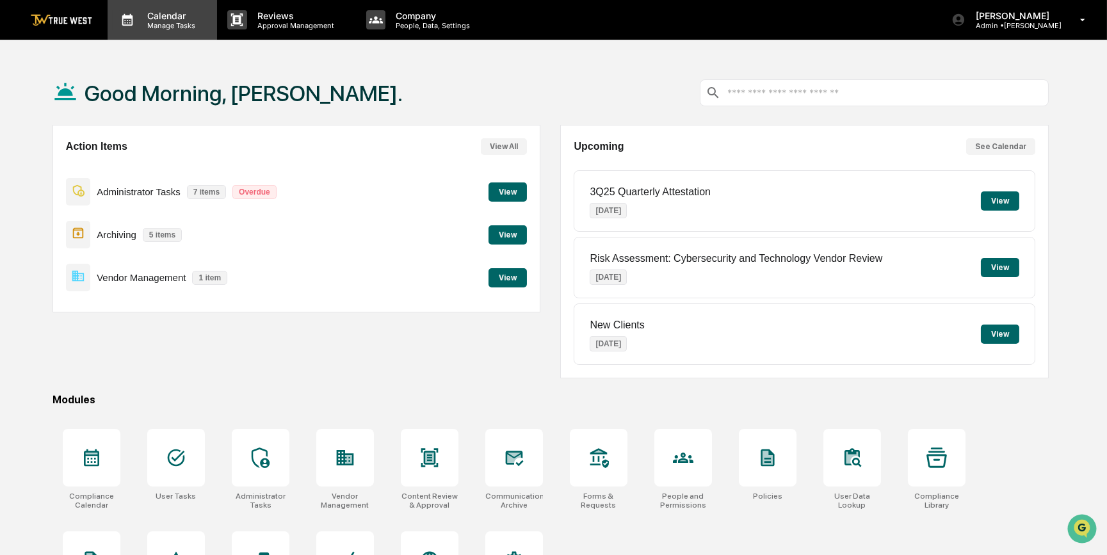
click at [146, 21] on p "Manage Tasks" at bounding box center [169, 25] width 65 height 9
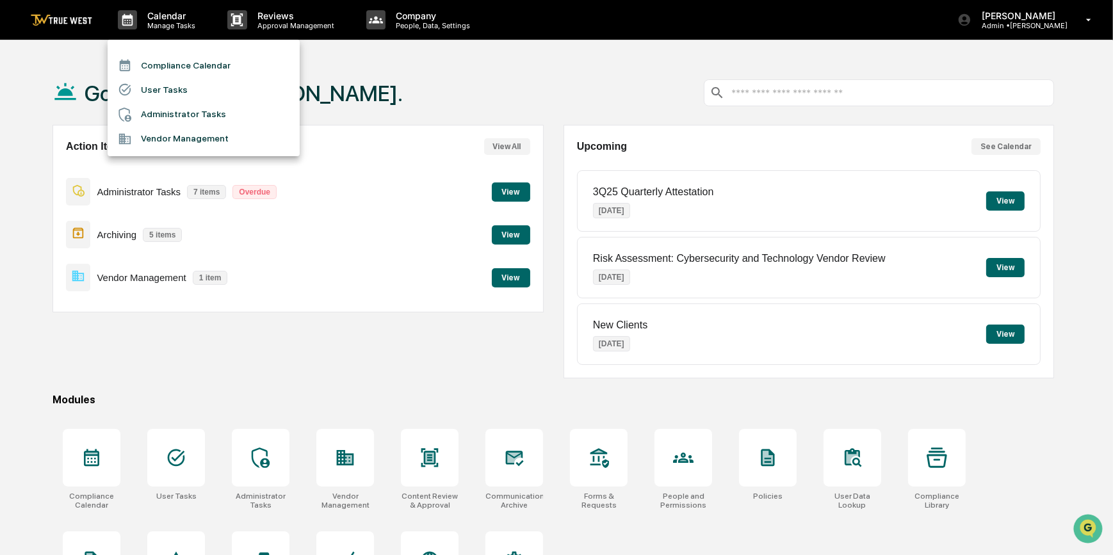
click at [173, 65] on li "Compliance Calendar" at bounding box center [204, 65] width 192 height 24
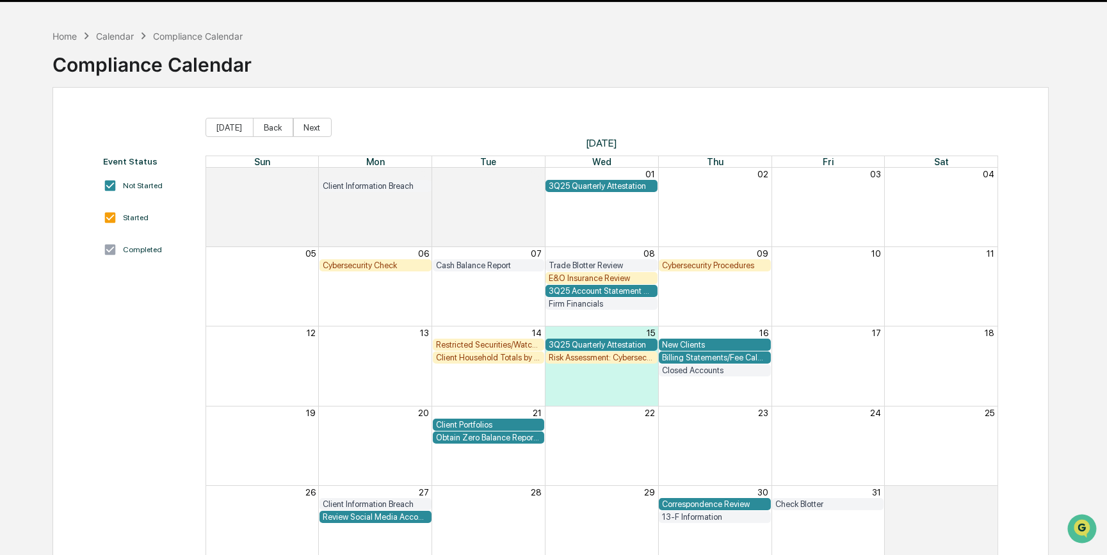
scroll to position [78, 0]
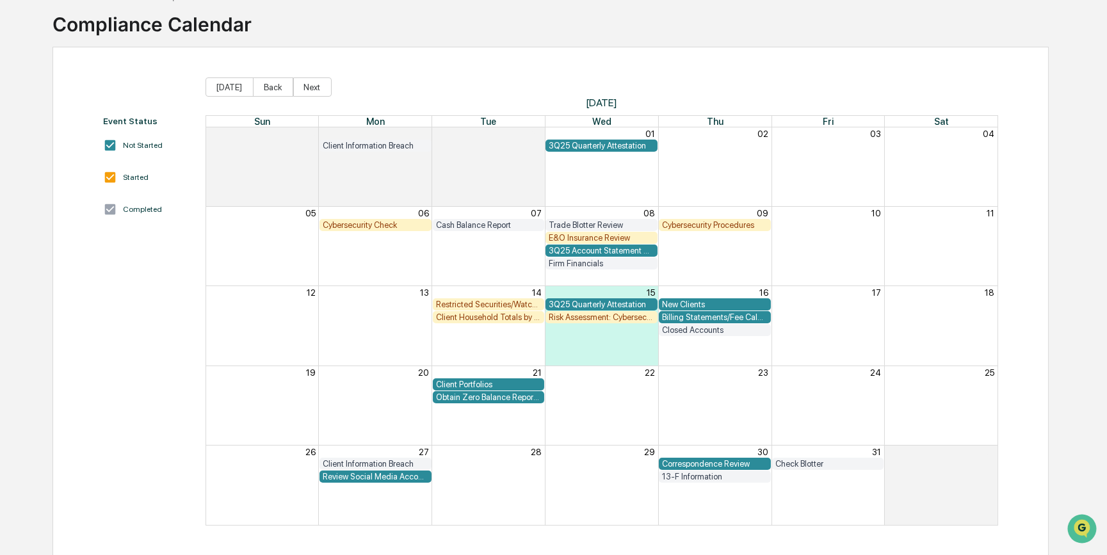
click at [503, 317] on div "Client Household Totals by State" at bounding box center [489, 317] width 106 height 10
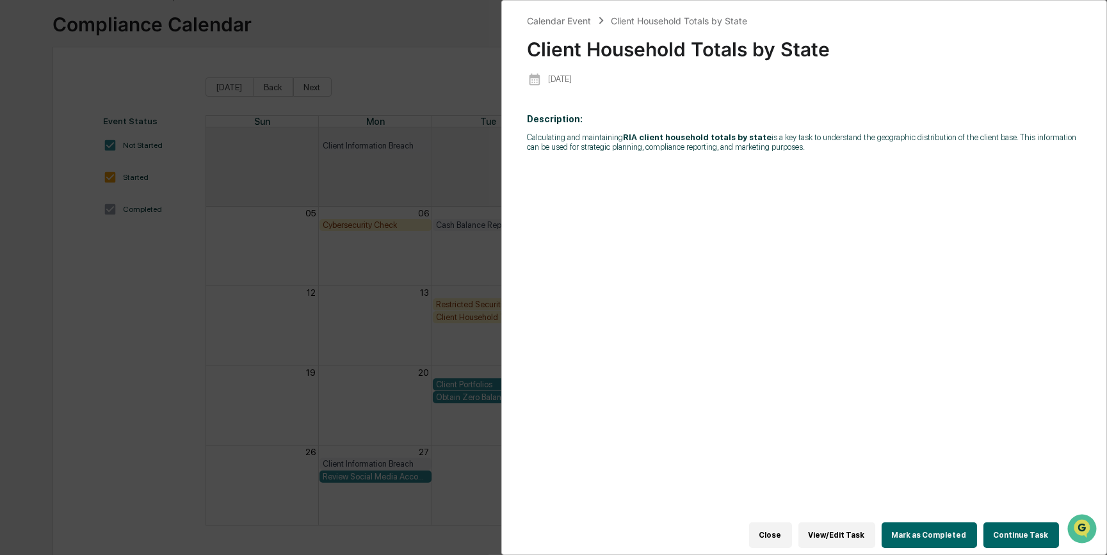
click at [1024, 532] on button "Continue Task" at bounding box center [1022, 535] width 76 height 26
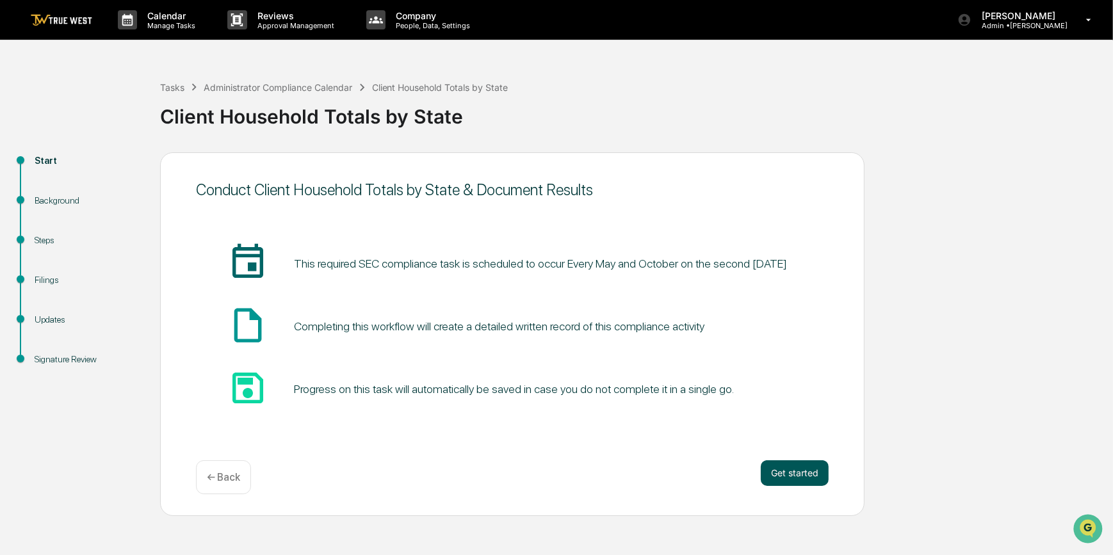
click at [790, 470] on button "Get started" at bounding box center [795, 473] width 68 height 26
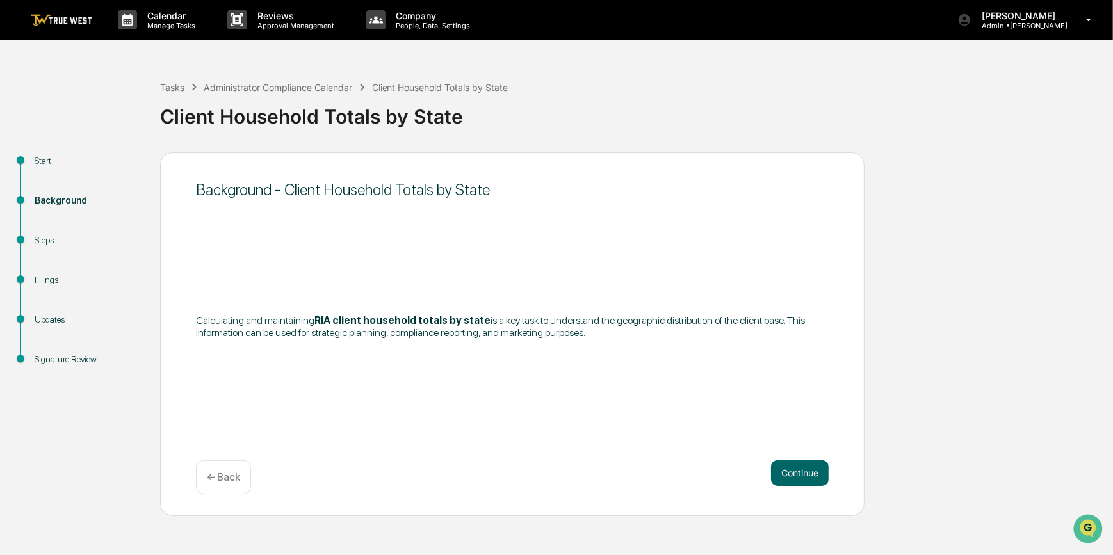
click at [790, 470] on button "Continue" at bounding box center [800, 473] width 58 height 26
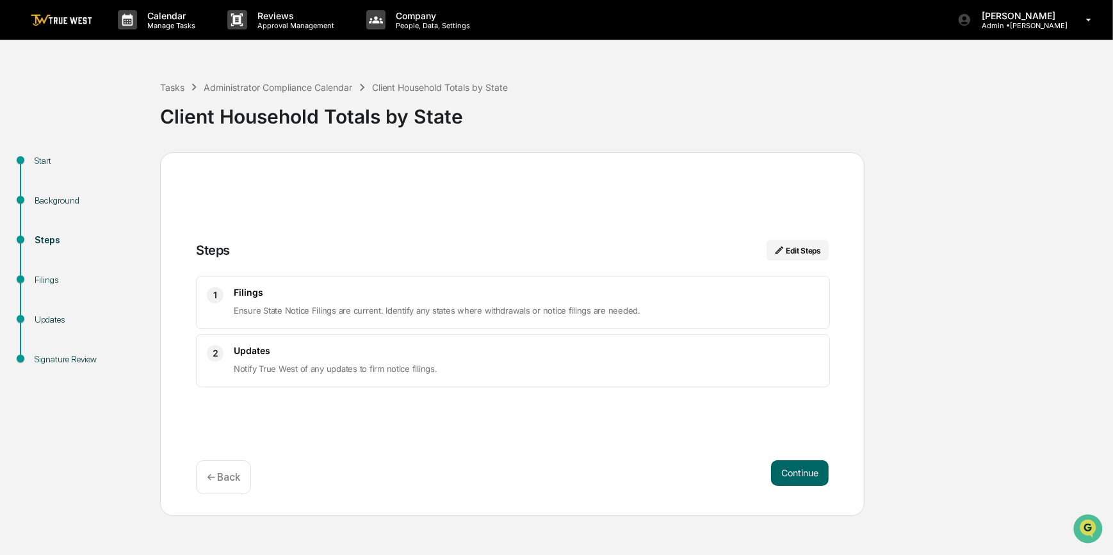
click at [790, 470] on button "Continue" at bounding box center [800, 473] width 58 height 26
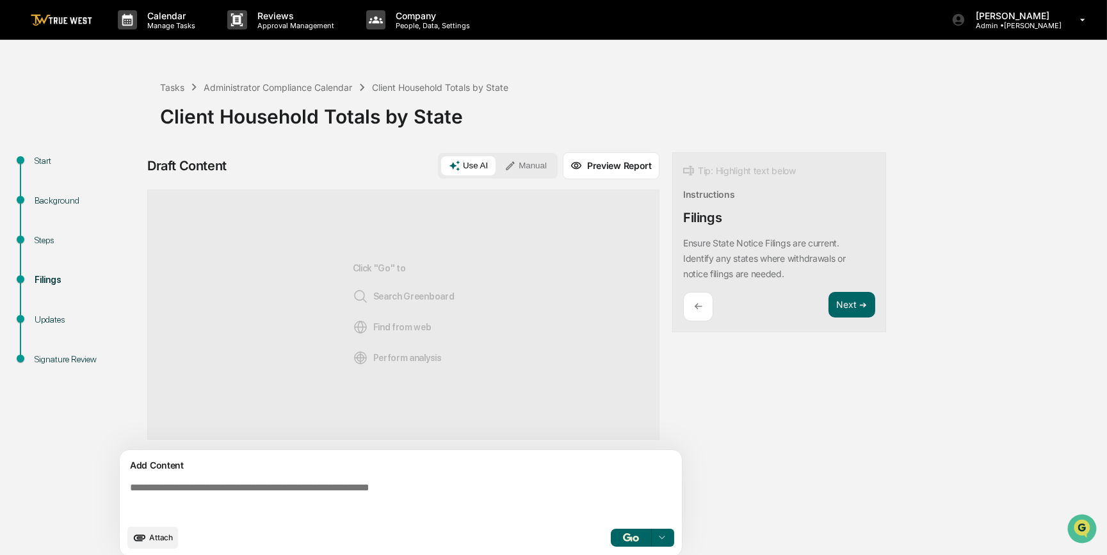
click at [578, 483] on textarea at bounding box center [403, 500] width 557 height 46
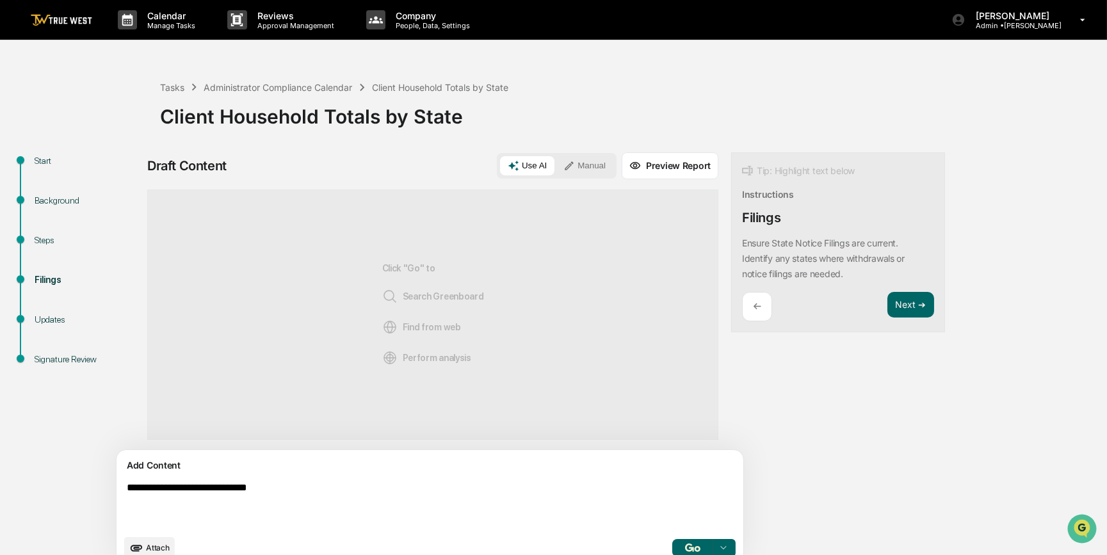
type textarea "**********"
click at [556, 172] on button "Manual" at bounding box center [585, 165] width 58 height 19
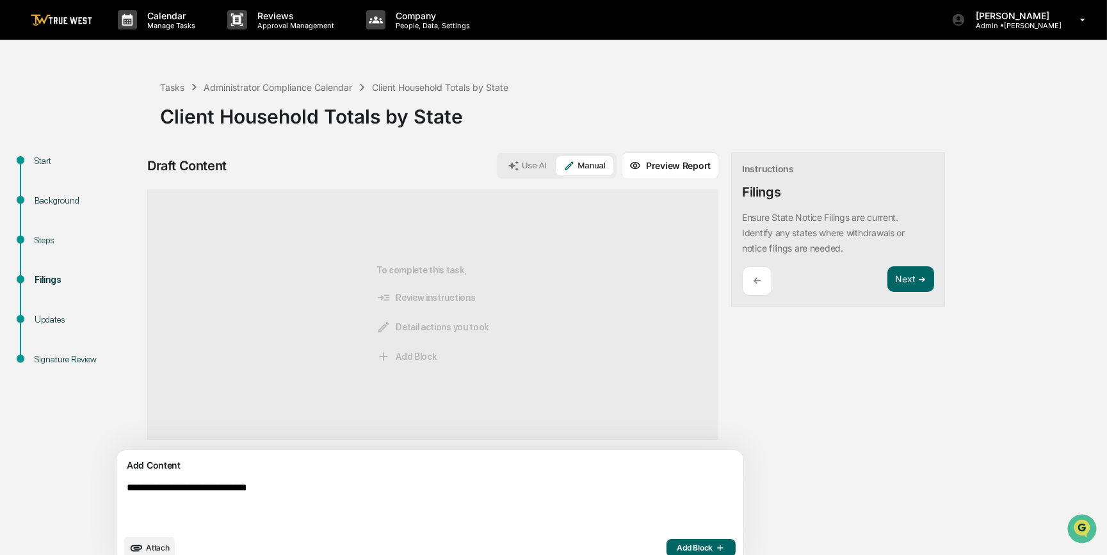
click at [677, 547] on span "Add Block" at bounding box center [701, 548] width 49 height 10
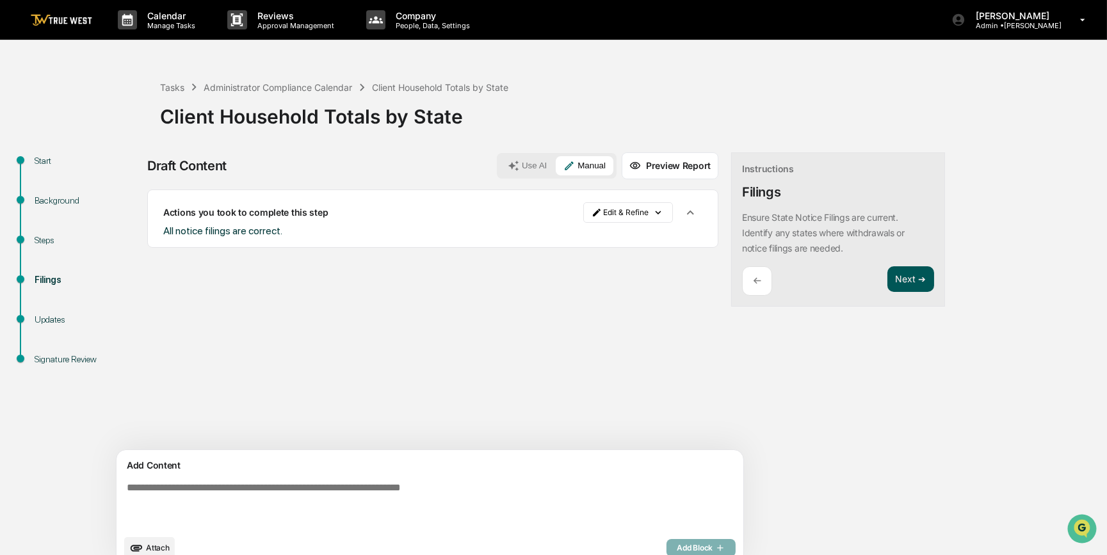
click at [887, 273] on button "Next ➔" at bounding box center [910, 279] width 47 height 26
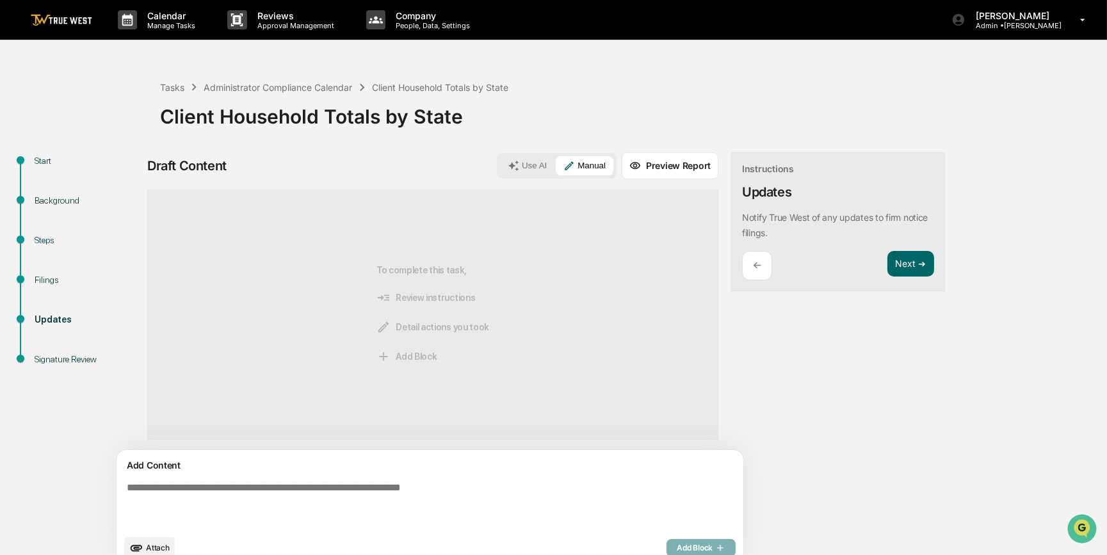
click at [400, 509] on textarea at bounding box center [400, 505] width 557 height 56
type textarea "**********"
click at [677, 543] on span "Add Block" at bounding box center [701, 548] width 49 height 10
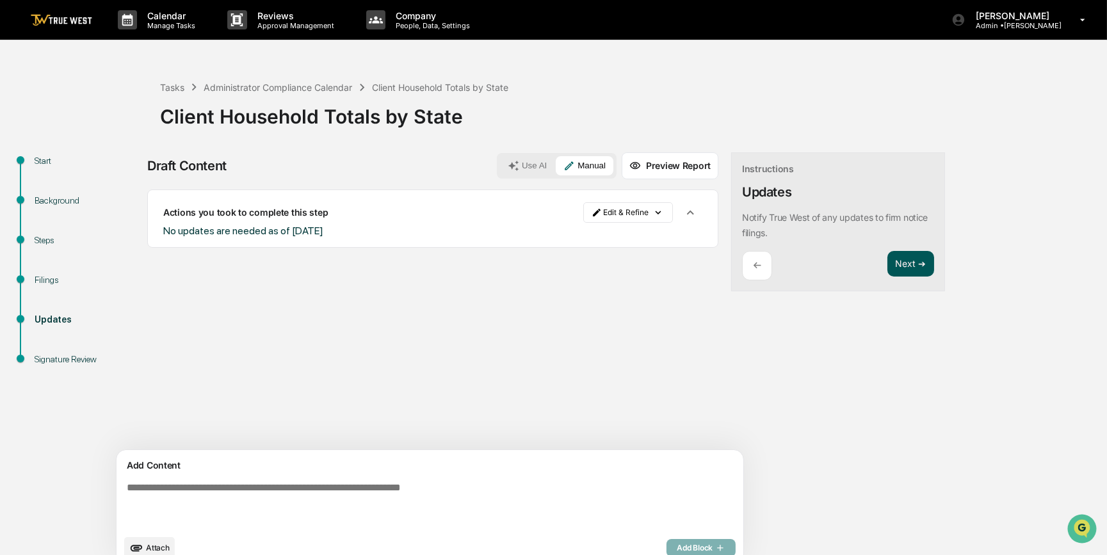
click at [887, 270] on button "Next ➔" at bounding box center [910, 264] width 47 height 26
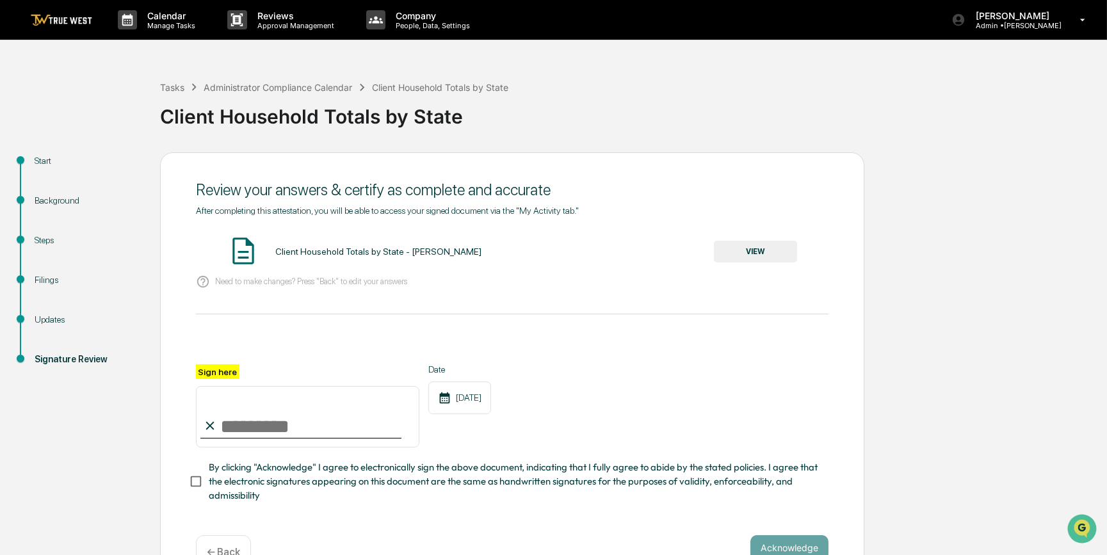
click at [280, 417] on input "Sign here" at bounding box center [307, 416] width 223 height 61
type input "*********"
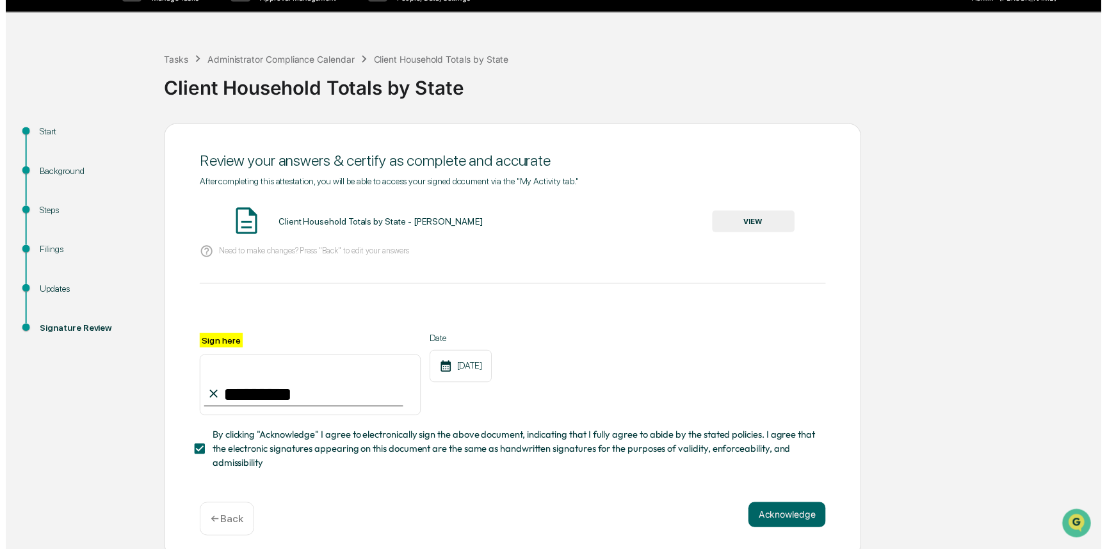
scroll to position [40, 0]
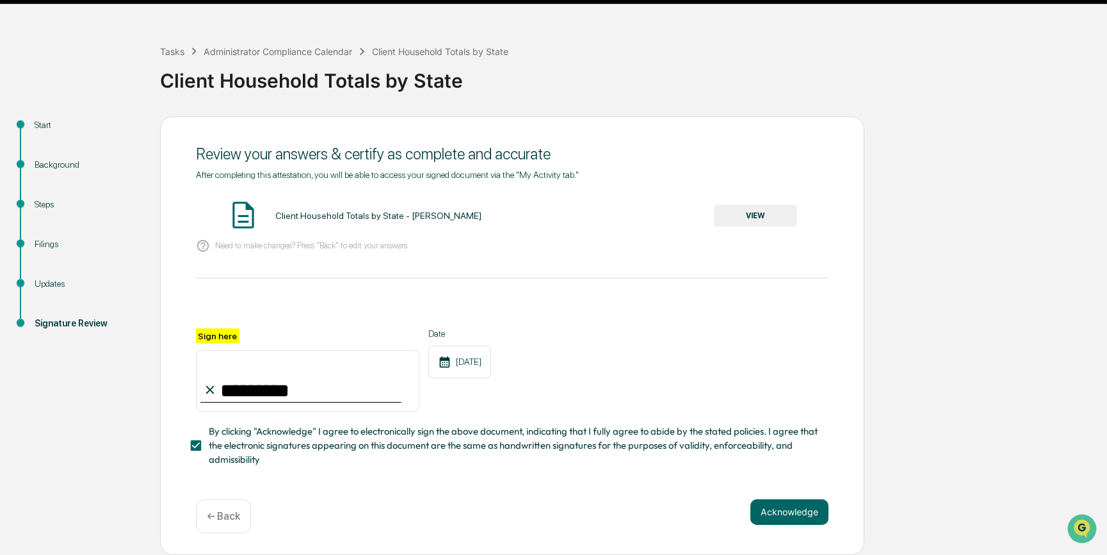
click at [755, 213] on button "VIEW" at bounding box center [755, 216] width 83 height 22
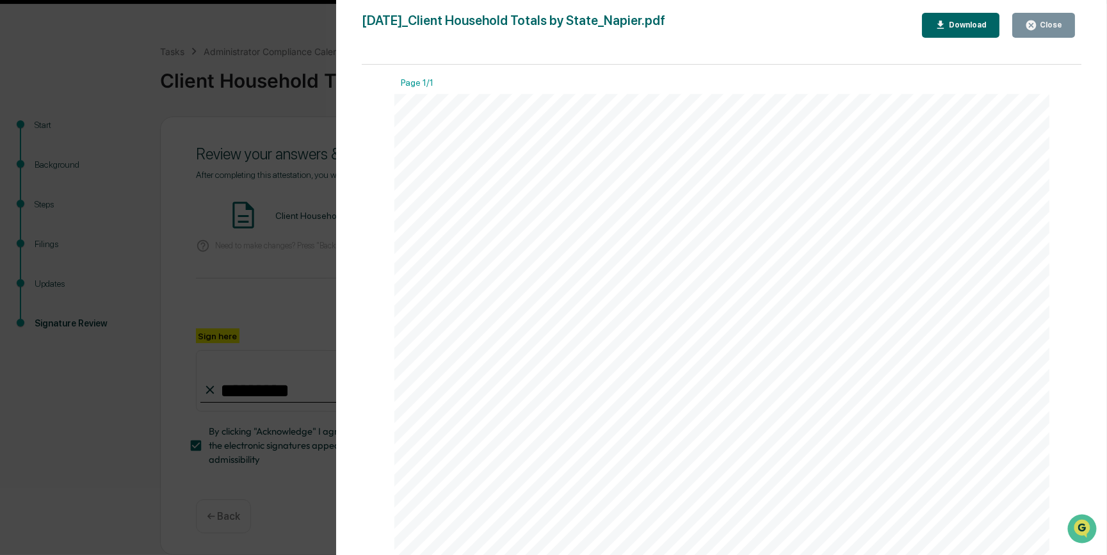
click at [264, 287] on div "Version History 10/15/2025, 03:29 PM Carliss Marshall 2025-10-15_Client Househo…" at bounding box center [553, 277] width 1107 height 555
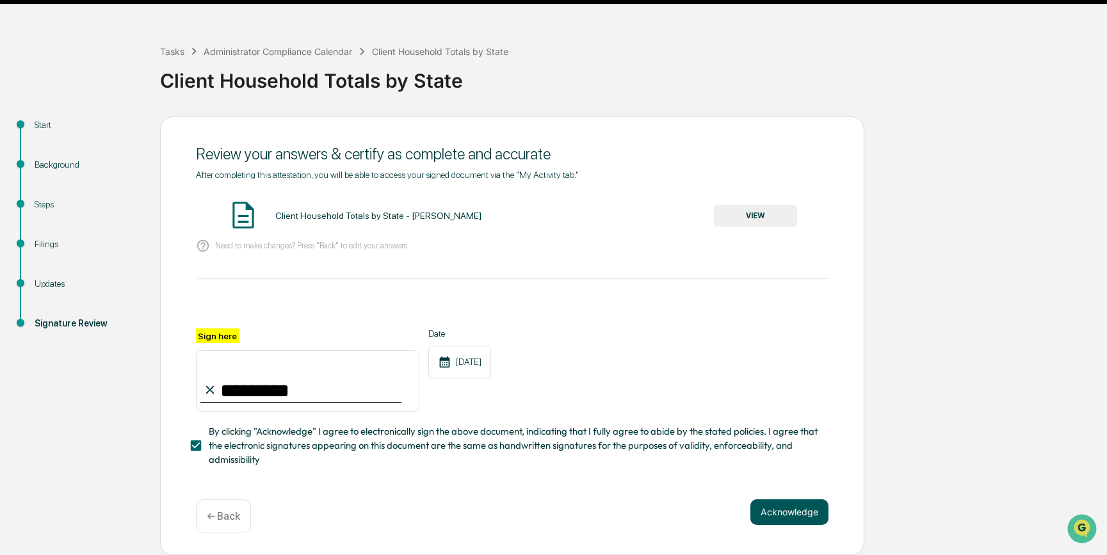
click at [791, 514] on button "Acknowledge" at bounding box center [789, 512] width 78 height 26
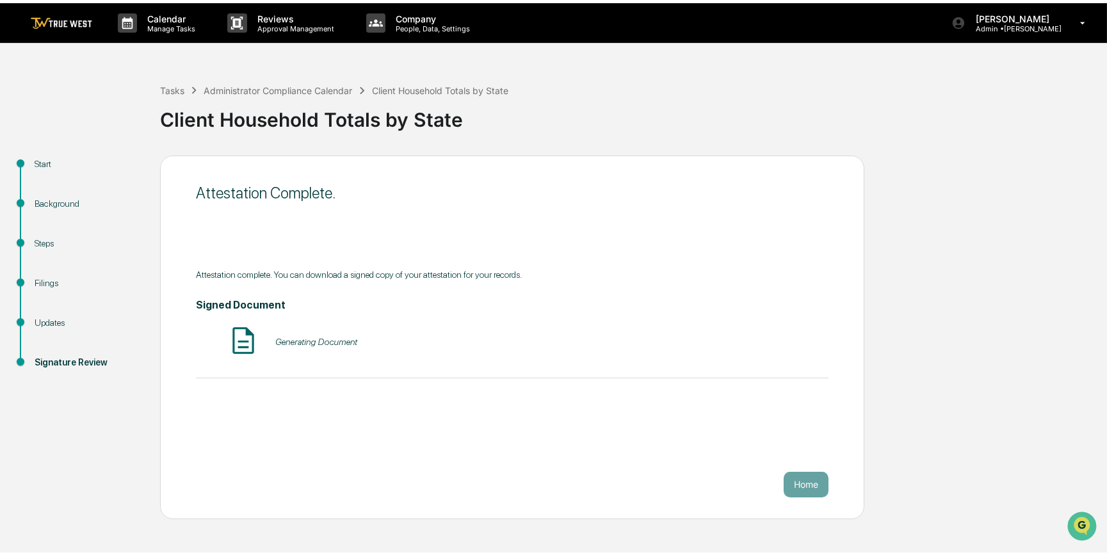
scroll to position [0, 0]
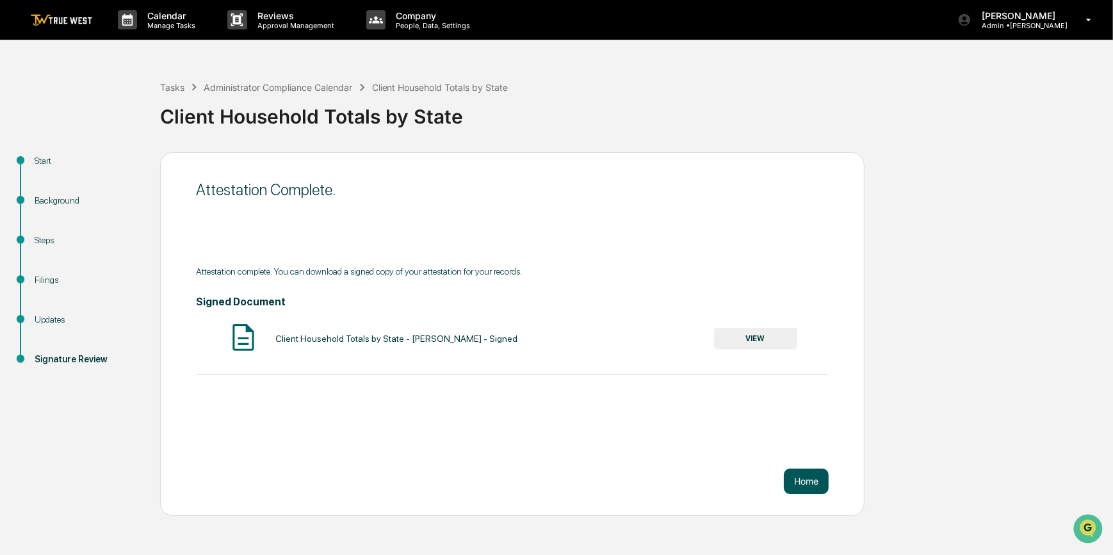
click at [812, 480] on button "Home" at bounding box center [806, 482] width 45 height 26
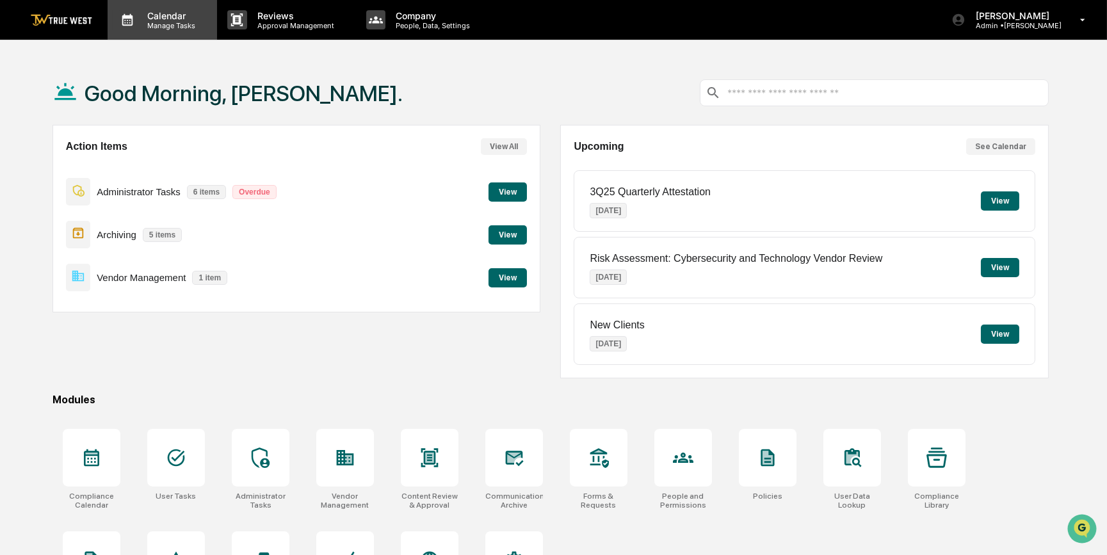
click at [177, 22] on p "Manage Tasks" at bounding box center [169, 25] width 65 height 9
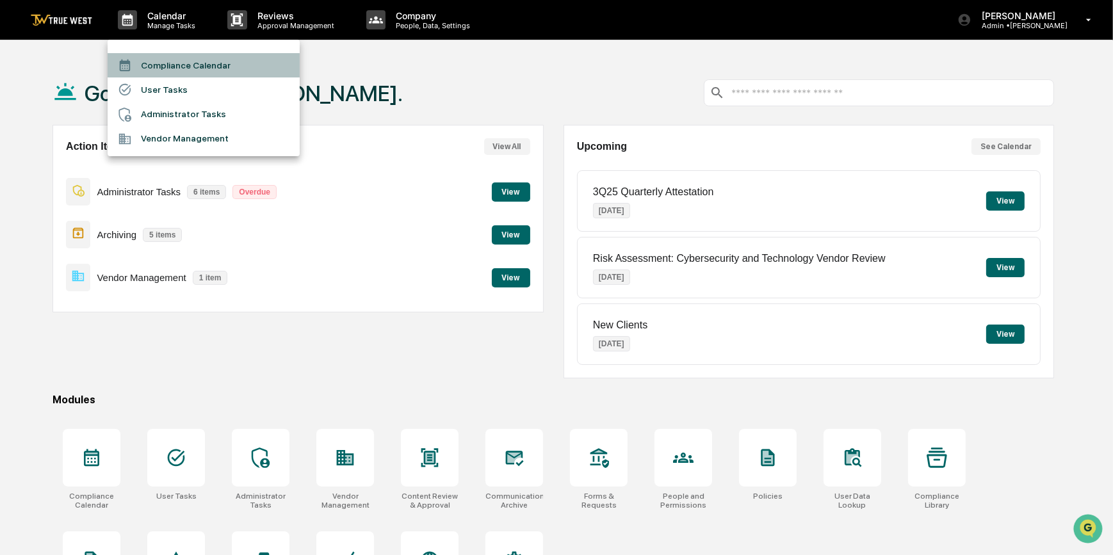
click at [176, 74] on li "Compliance Calendar" at bounding box center [204, 65] width 192 height 24
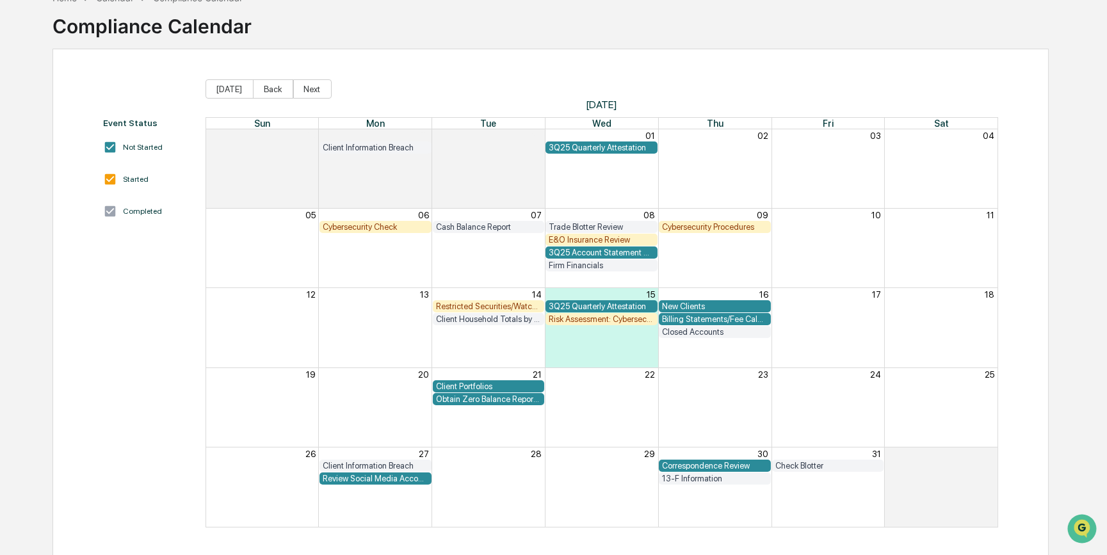
scroll to position [78, 0]
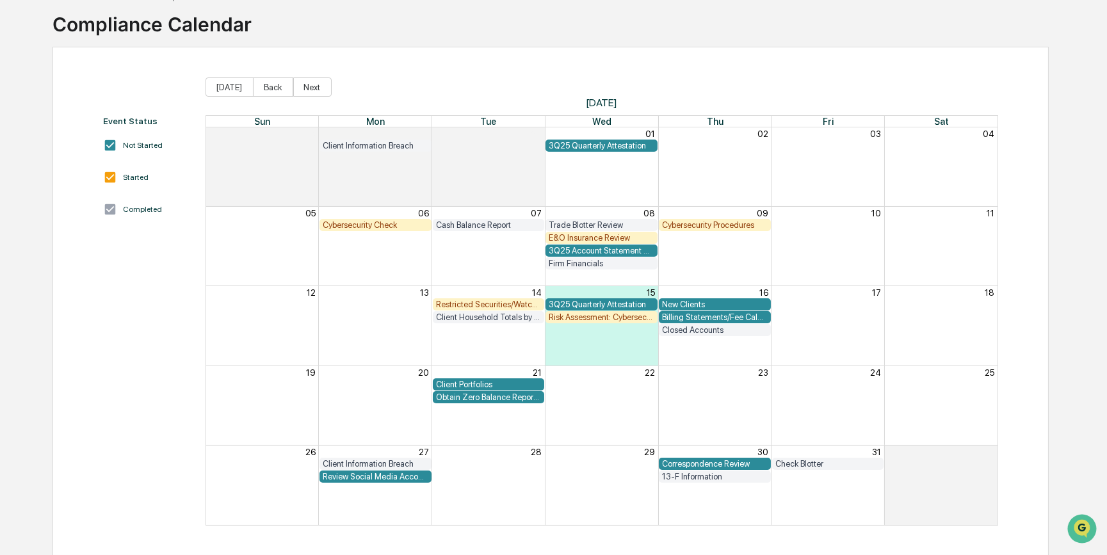
click at [175, 353] on div "Event Status Not Started Started Completed" at bounding box center [148, 321] width 90 height 410
click at [476, 396] on div "Obtain Zero Balance Report from Custodian" at bounding box center [489, 398] width 106 height 10
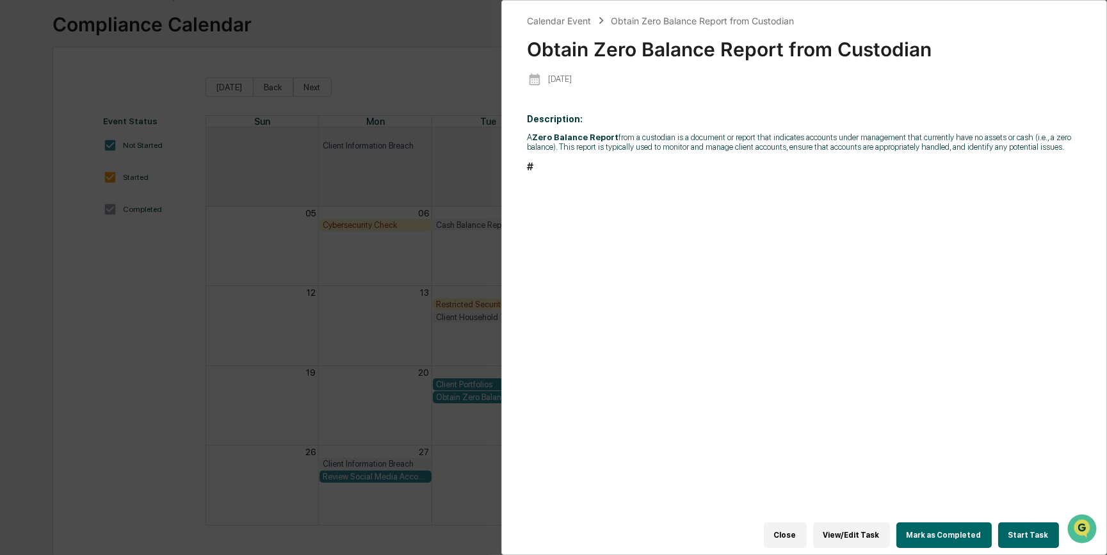
click at [1030, 530] on button "Start Task" at bounding box center [1028, 535] width 61 height 26
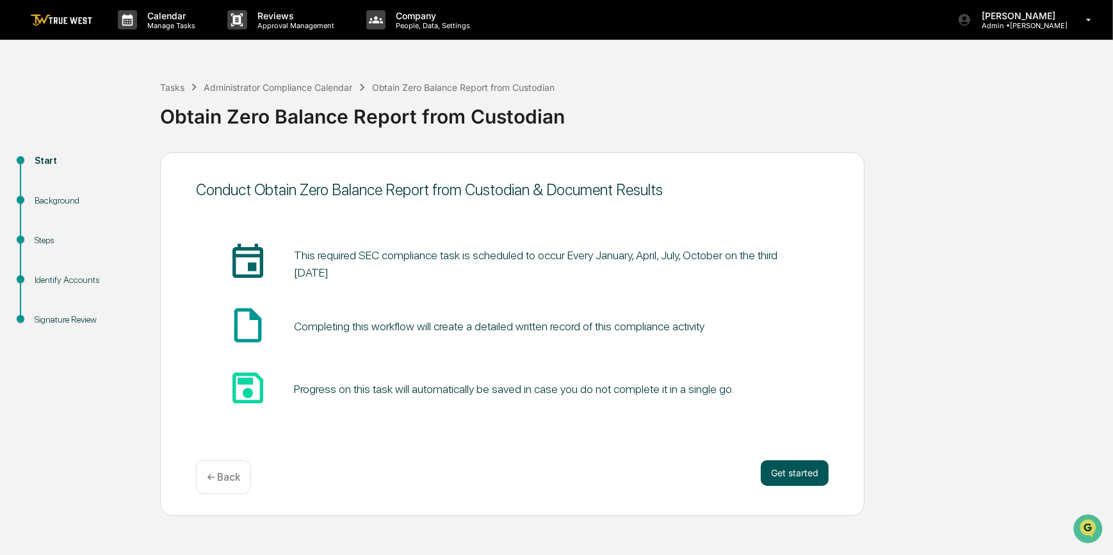
click at [801, 476] on button "Get started" at bounding box center [795, 473] width 68 height 26
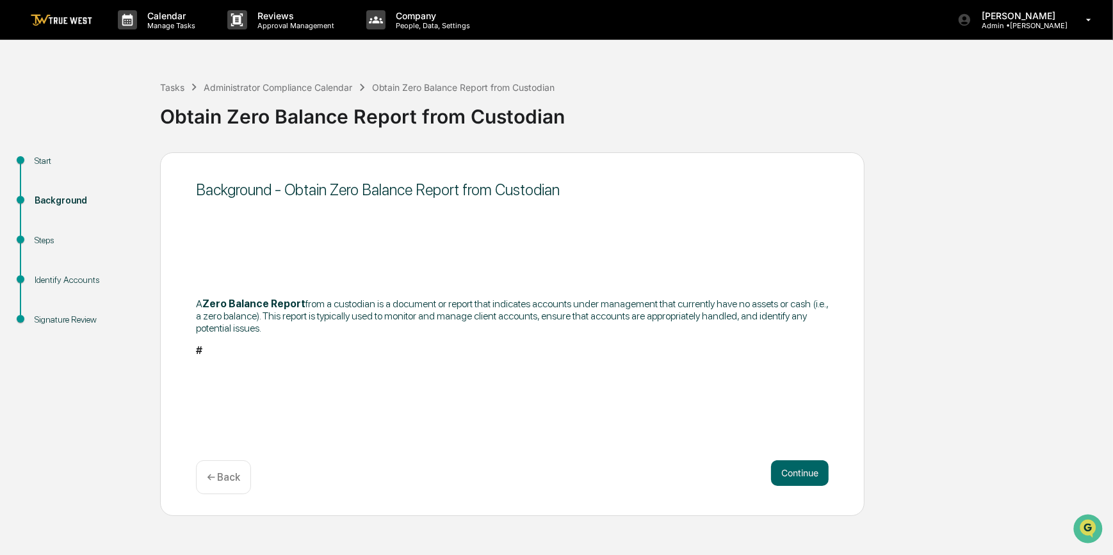
click at [801, 476] on button "Continue" at bounding box center [800, 473] width 58 height 26
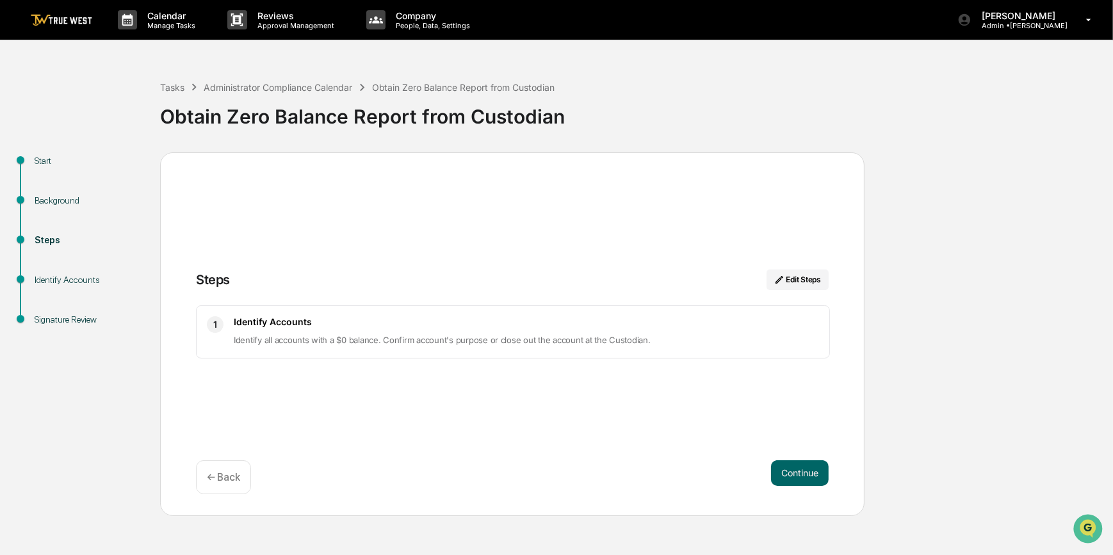
click at [801, 476] on button "Continue" at bounding box center [800, 473] width 58 height 26
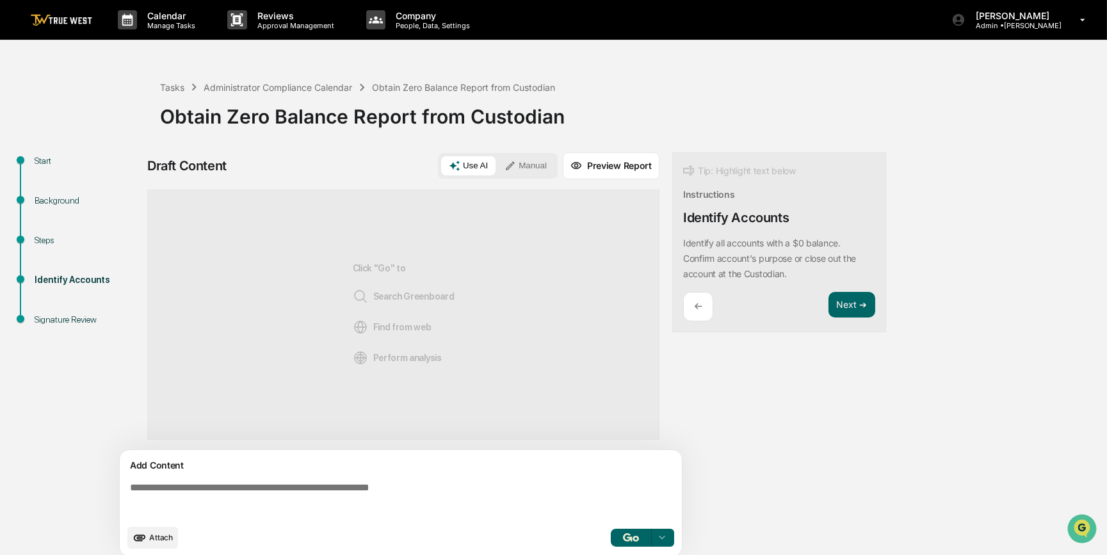
click at [143, 538] on icon "upload document" at bounding box center [140, 538] width 12 height 6
click at [165, 22] on p "Manage Tasks" at bounding box center [169, 25] width 65 height 9
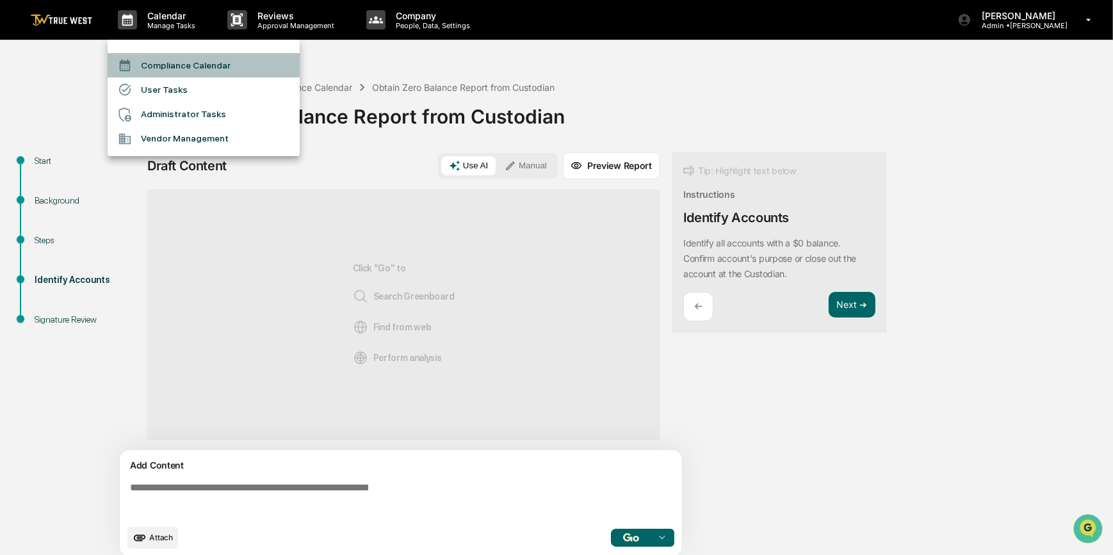
click at [162, 58] on li "Compliance Calendar" at bounding box center [204, 65] width 192 height 24
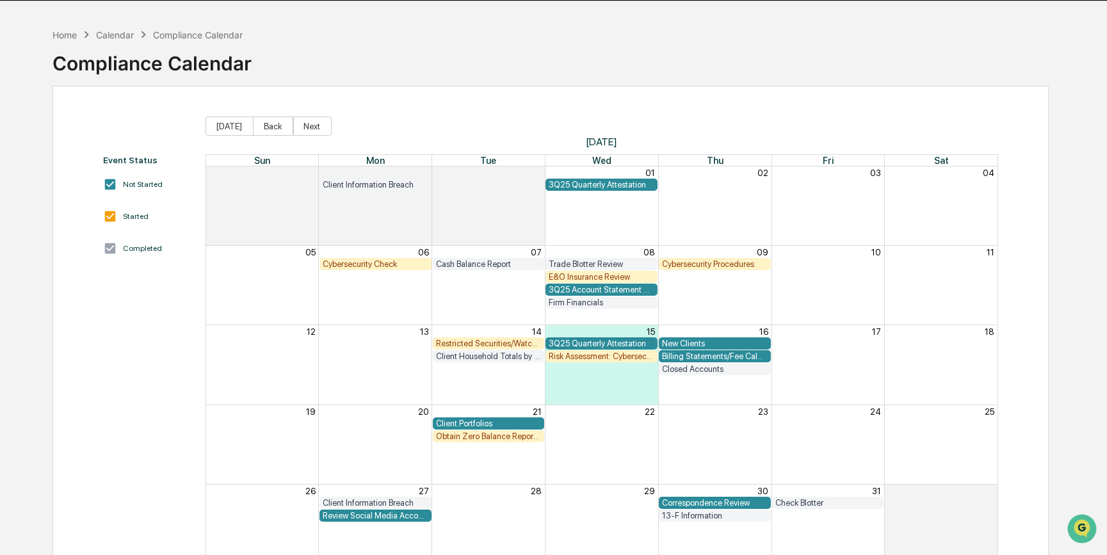
scroll to position [20, 0]
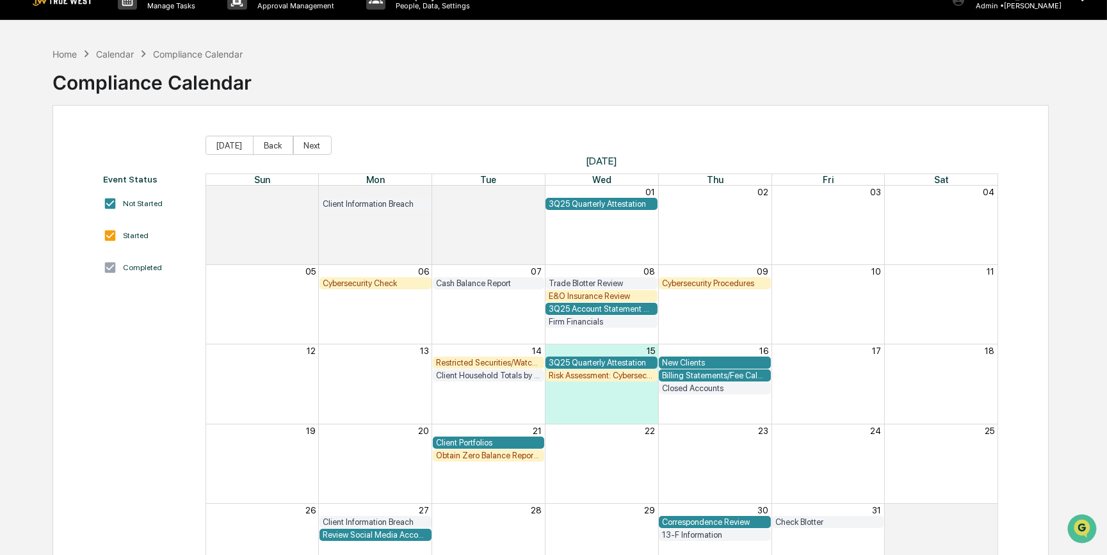
click at [447, 442] on div "Client Portfolios" at bounding box center [489, 443] width 106 height 10
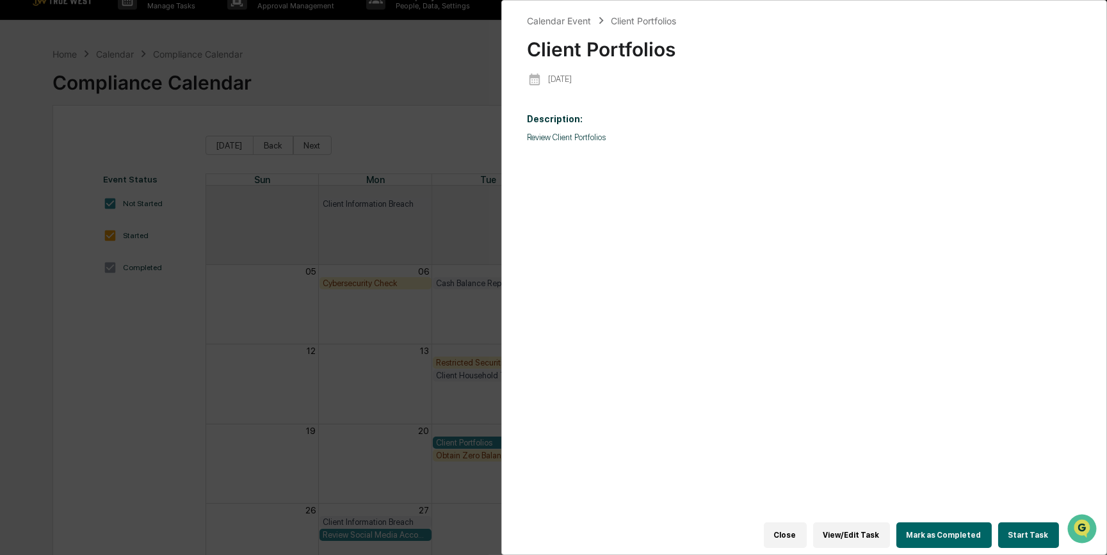
click at [871, 536] on button "View/Edit Task" at bounding box center [851, 535] width 77 height 26
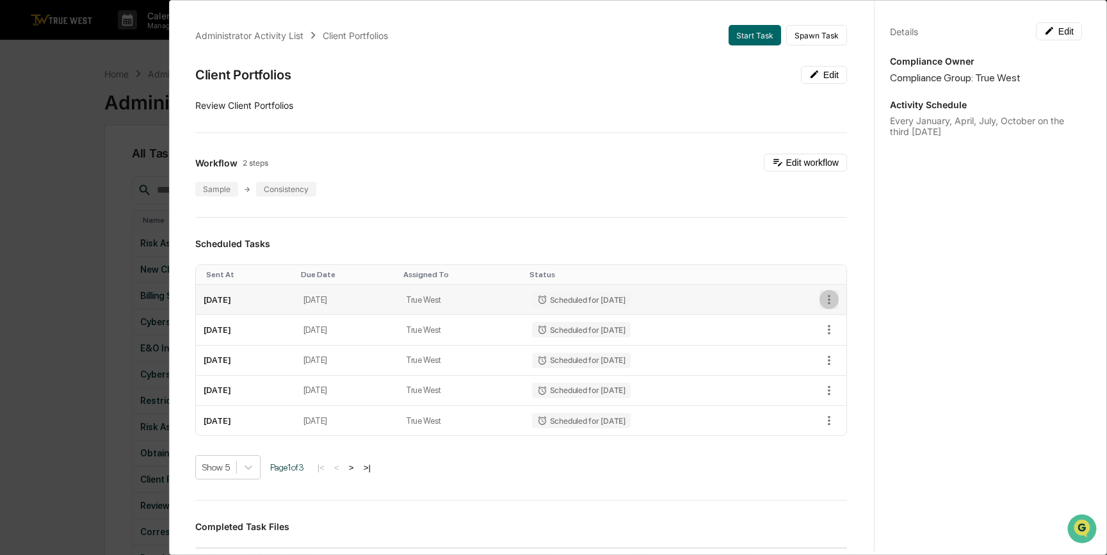
click at [828, 303] on icon "button" at bounding box center [829, 300] width 3 height 10
click at [838, 346] on li "Delete task" at bounding box center [867, 346] width 106 height 24
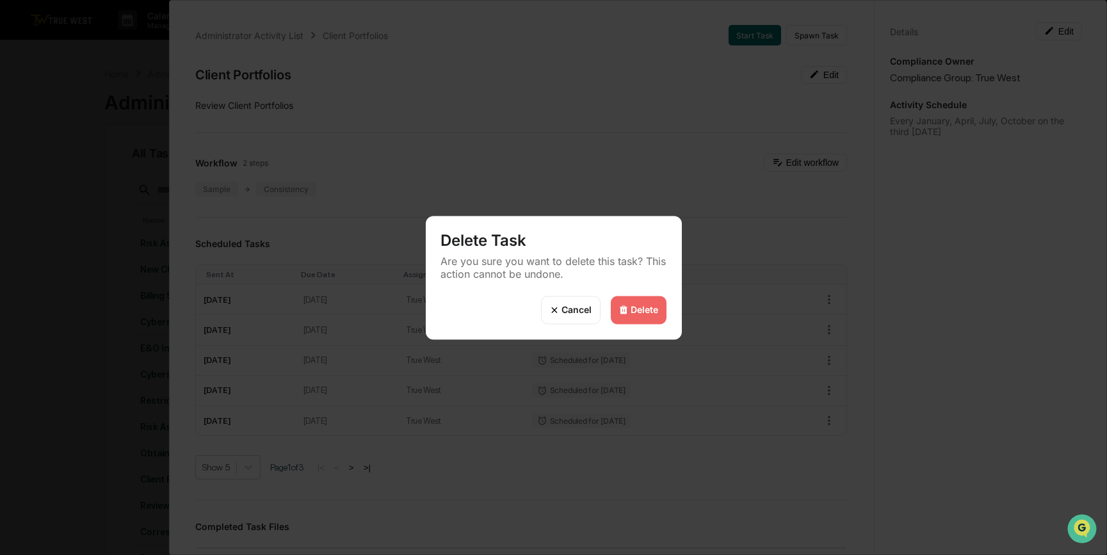
click at [644, 309] on div "Delete" at bounding box center [645, 310] width 28 height 11
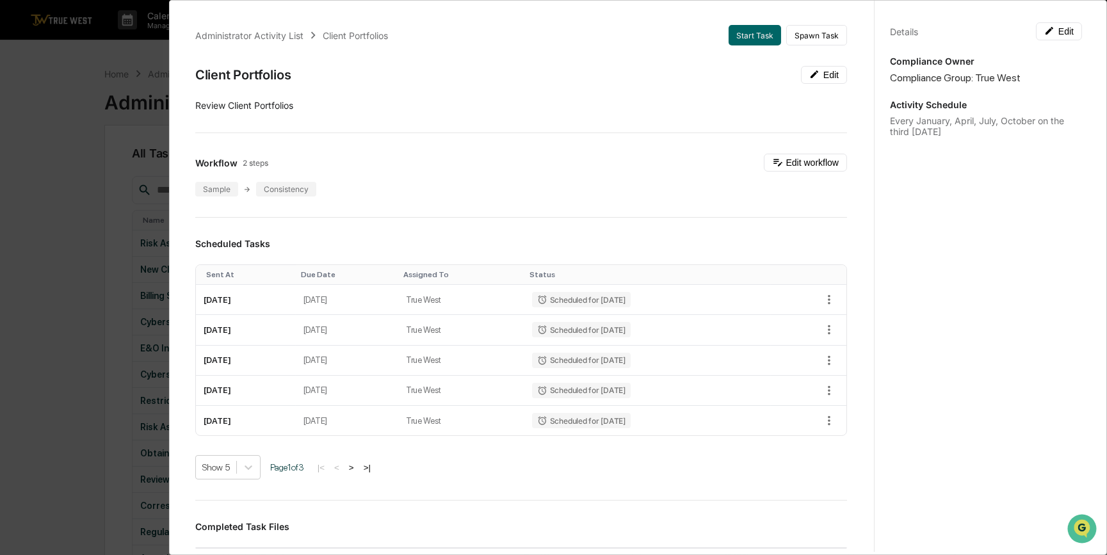
click at [91, 373] on div "Administrator Activity List Client Portfolios Start Task Spawn Task Client Port…" at bounding box center [553, 277] width 1107 height 555
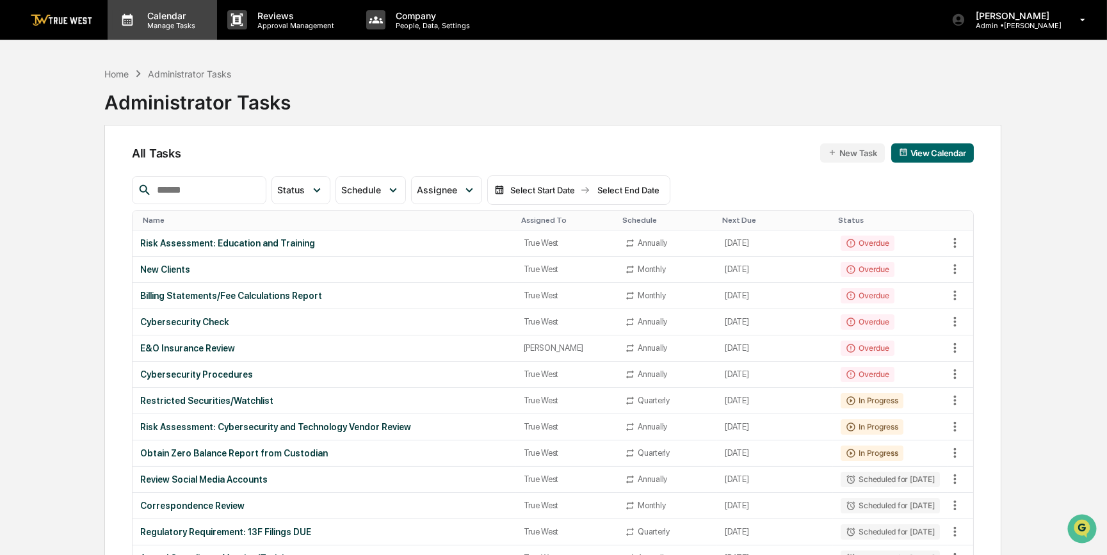
click at [141, 16] on p "Calendar" at bounding box center [169, 15] width 65 height 11
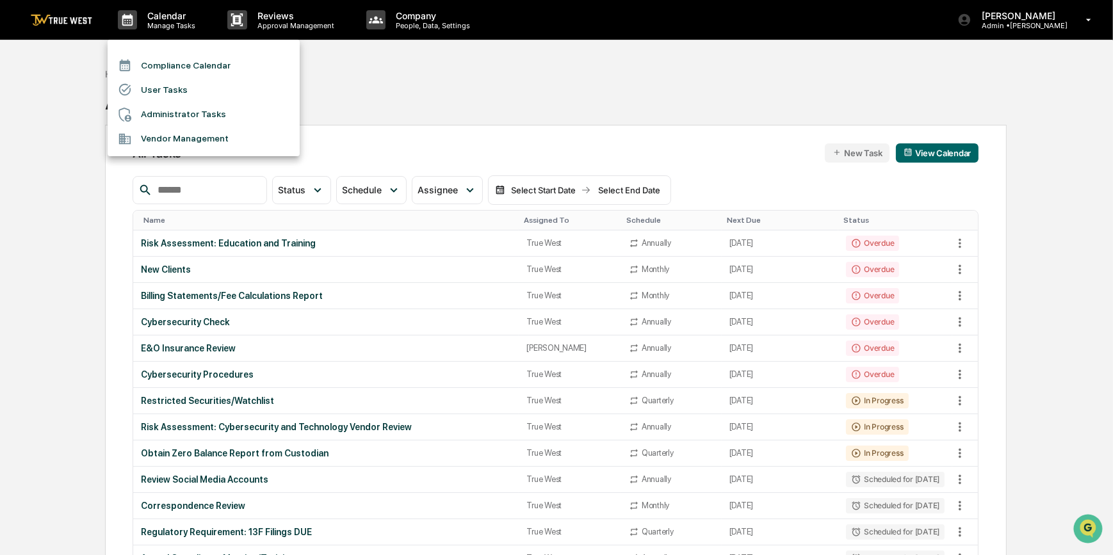
click at [152, 65] on li "Compliance Calendar" at bounding box center [204, 65] width 192 height 24
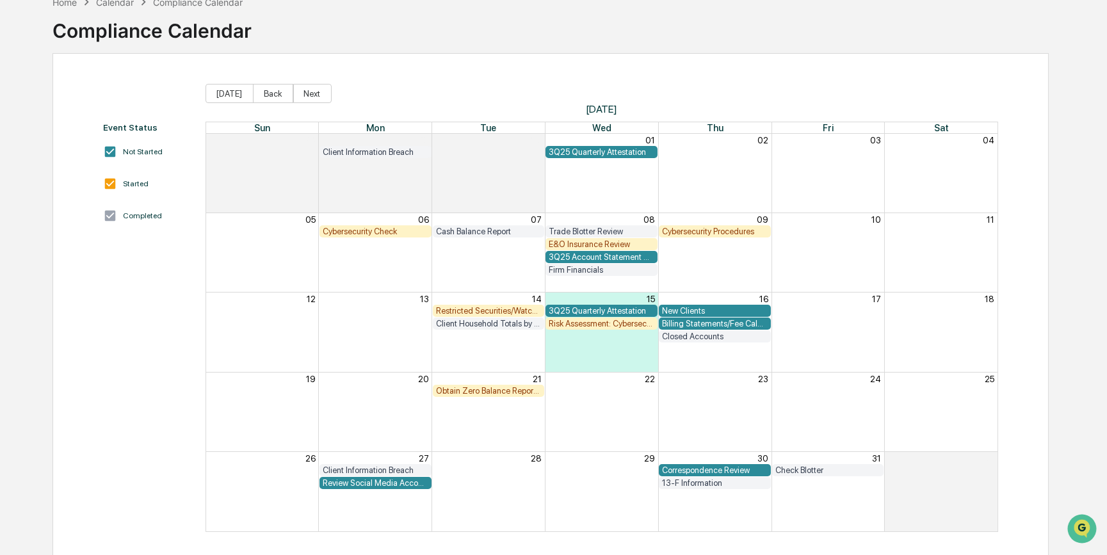
scroll to position [78, 0]
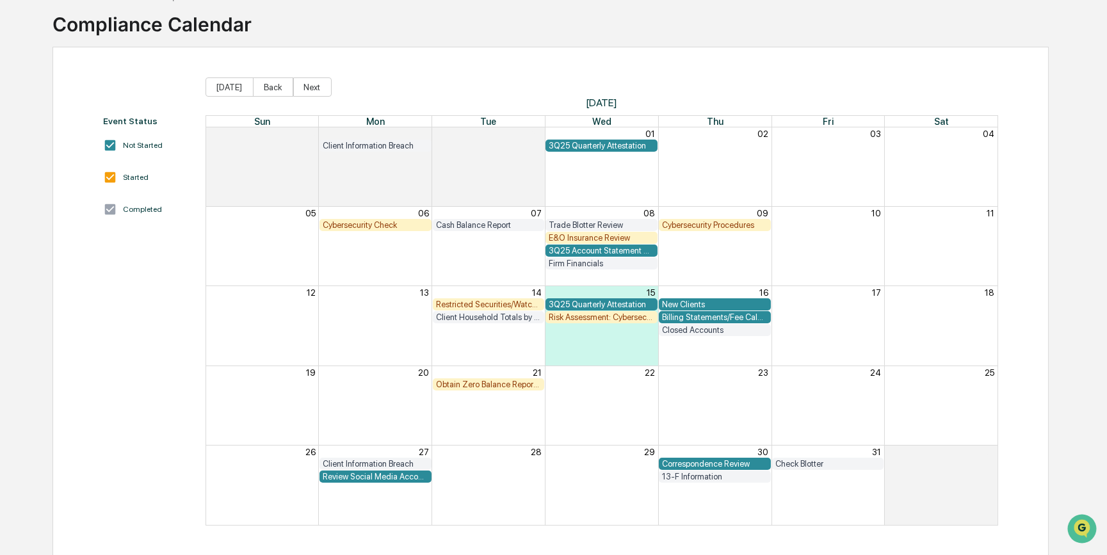
click at [492, 74] on div "Event Status Not Started Started Completed Today Back Next October 2025 Sun Mon…" at bounding box center [551, 301] width 996 height 509
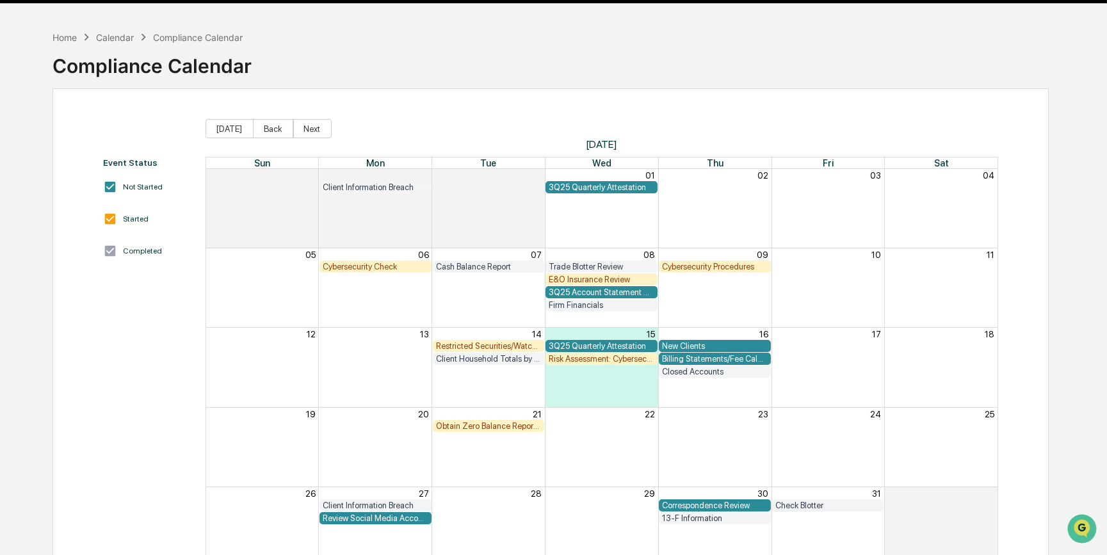
scroll to position [0, 0]
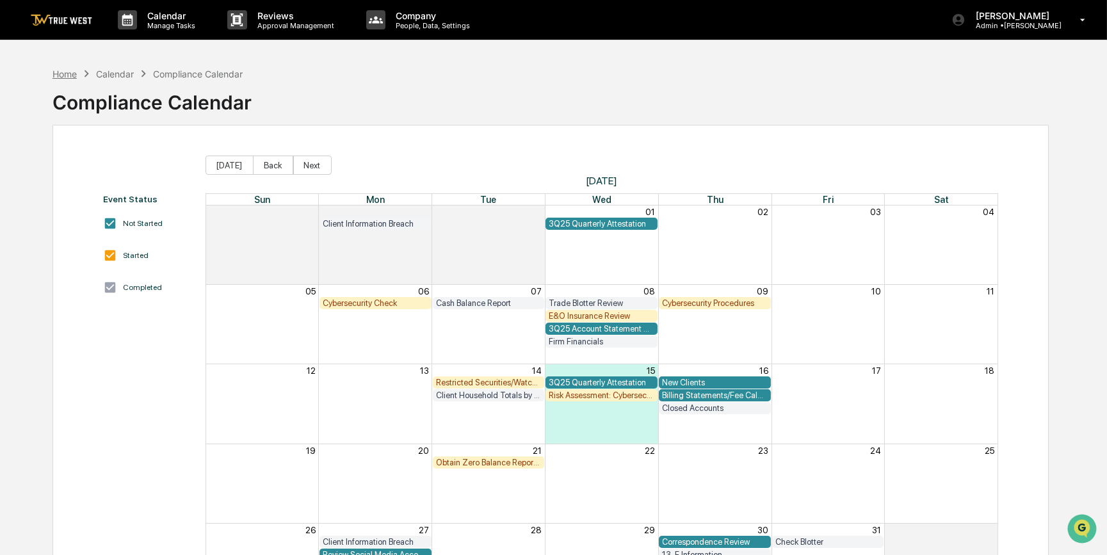
click at [67, 74] on div "Home" at bounding box center [65, 74] width 24 height 11
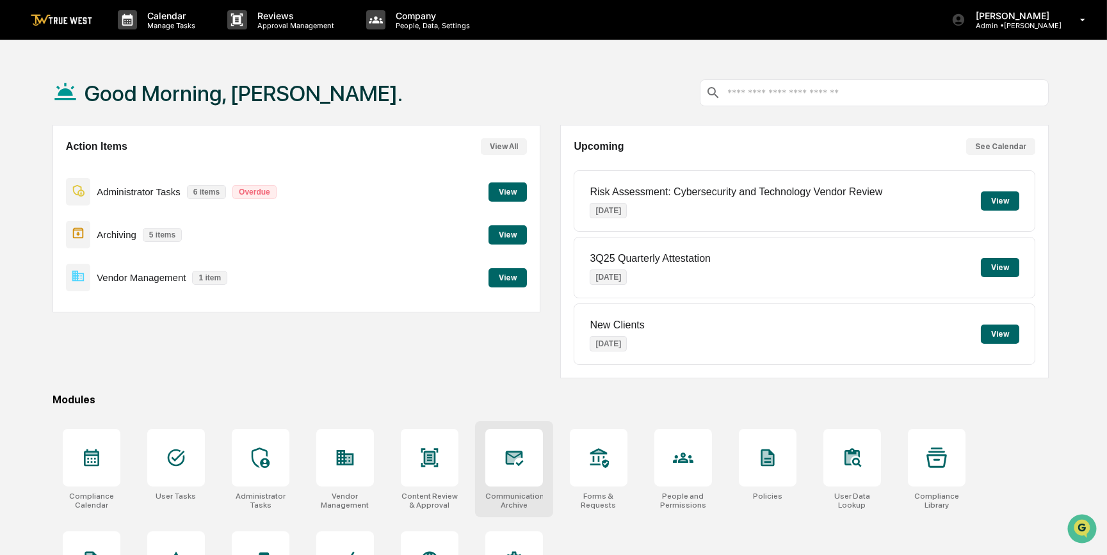
click at [514, 474] on div at bounding box center [514, 458] width 58 height 58
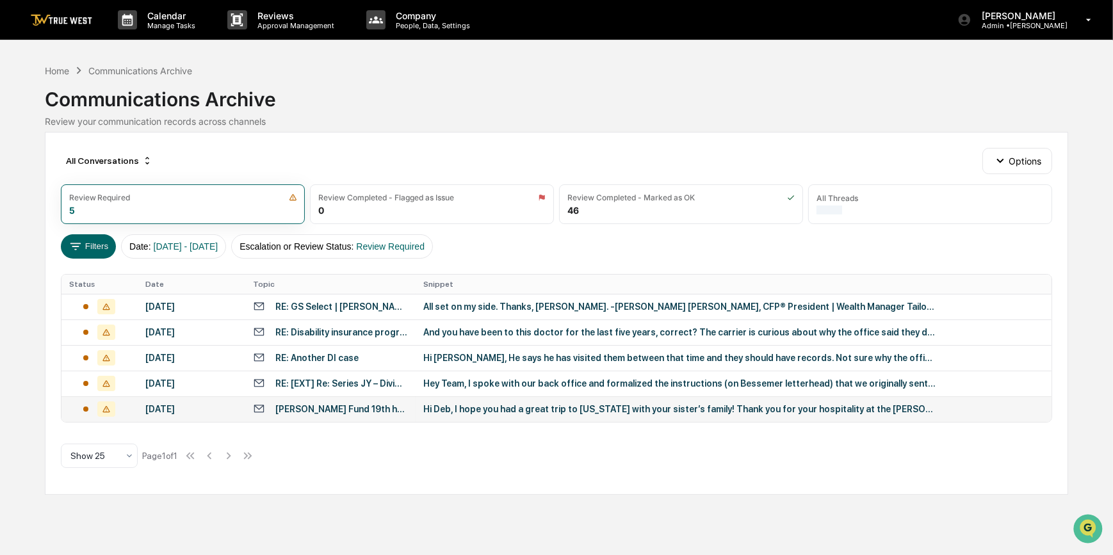
click at [482, 408] on div "Hi Deb, I hope you had a great trip to Vermont with your sister’s family! Thank…" at bounding box center [679, 409] width 512 height 10
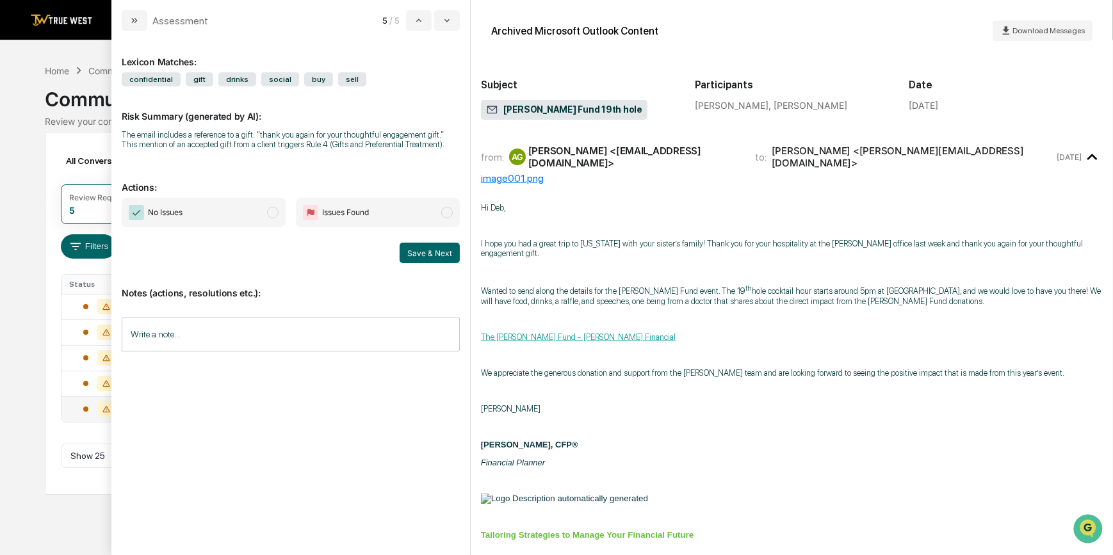
click at [800, 440] on p "Anne Gouthro, CFP®" at bounding box center [792, 445] width 622 height 10
click at [205, 343] on input "Write a note..." at bounding box center [291, 335] width 338 height 34
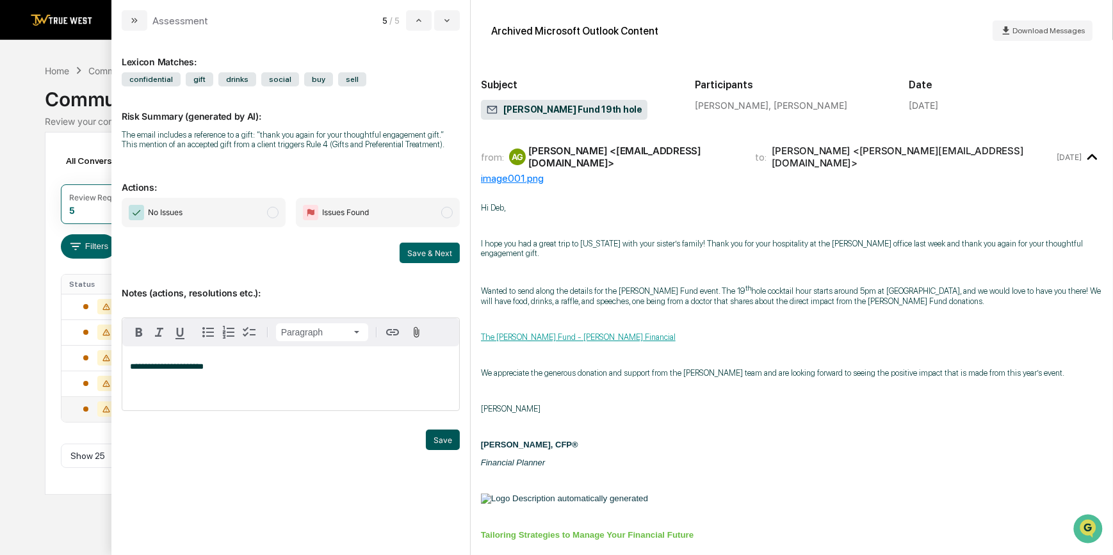
click at [439, 442] on button "Save" at bounding box center [443, 440] width 34 height 20
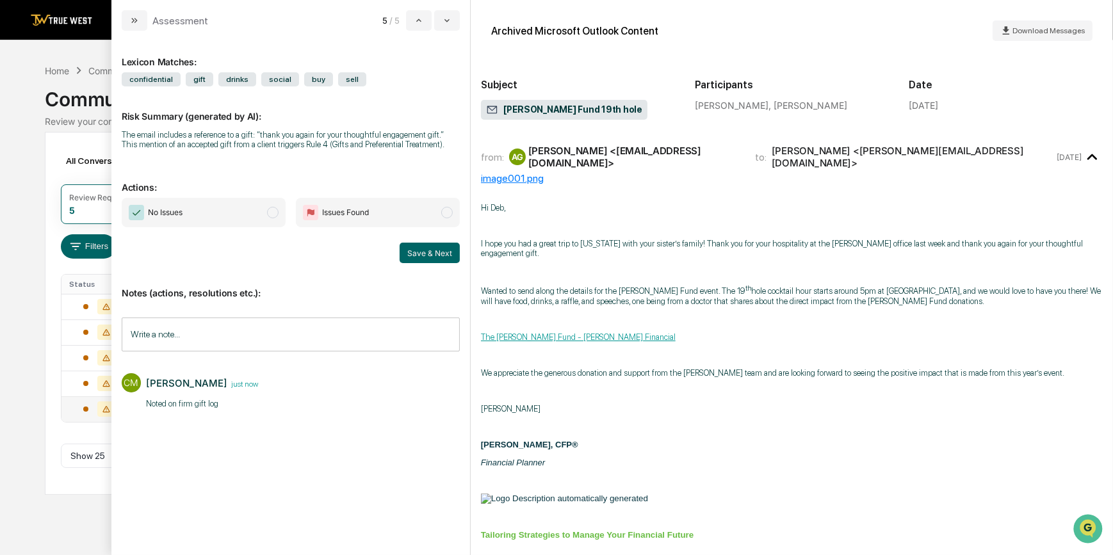
click at [254, 213] on span "No Issues" at bounding box center [204, 212] width 164 height 29
click at [441, 255] on button "Save & Next" at bounding box center [430, 253] width 60 height 20
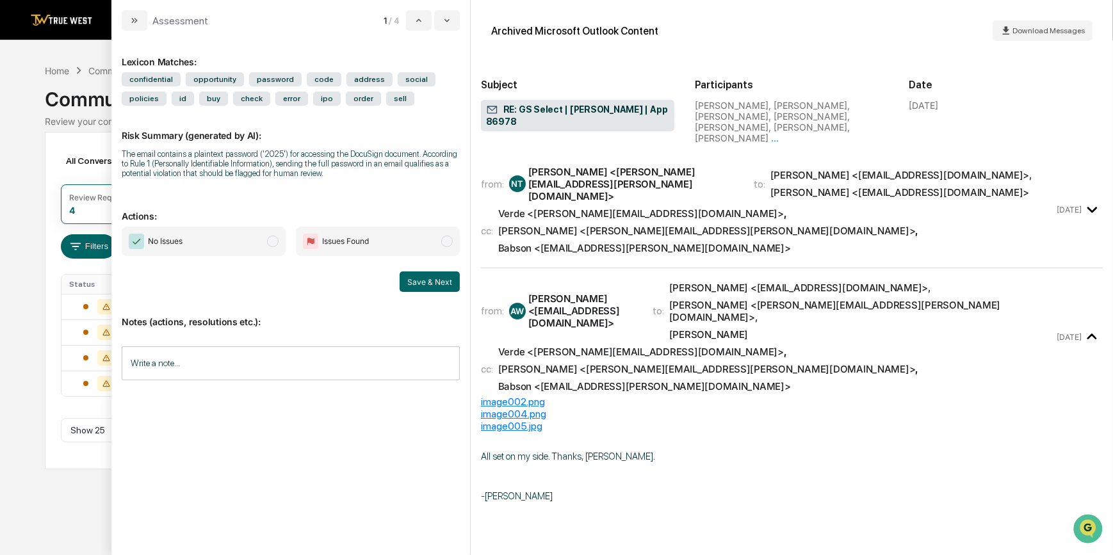
click at [19, 467] on div "Calendar Manage Tasks Reviews Approval Management Company People, Data, Setting…" at bounding box center [556, 277] width 1113 height 555
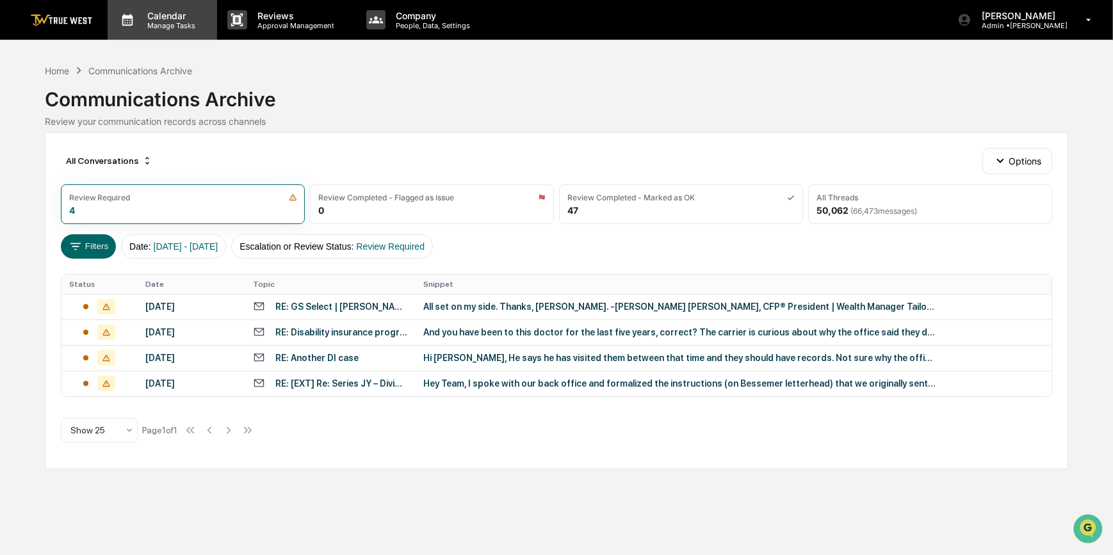
click at [159, 22] on p "Manage Tasks" at bounding box center [169, 25] width 65 height 9
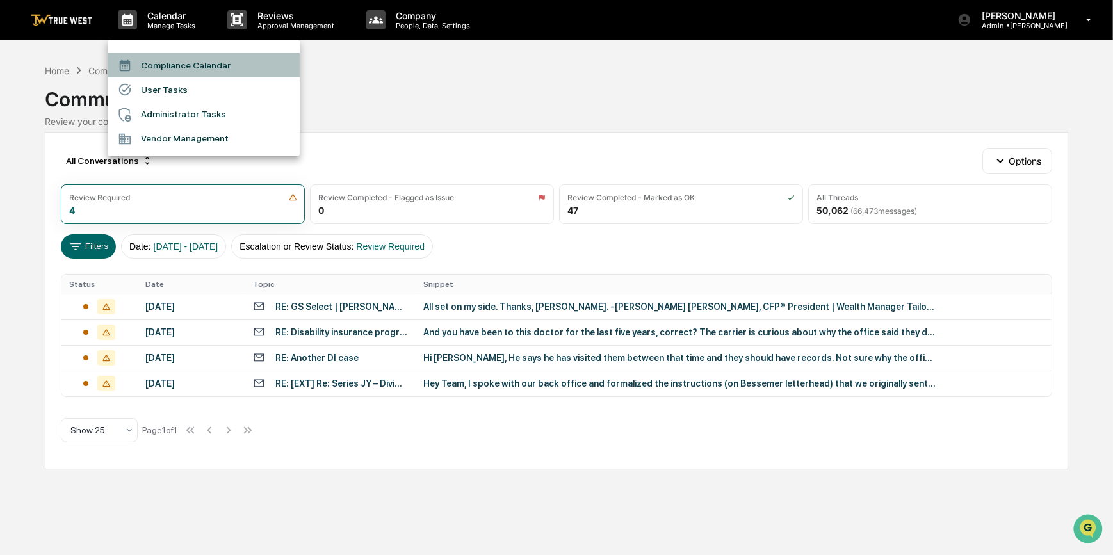
click at [166, 63] on li "Compliance Calendar" at bounding box center [204, 65] width 192 height 24
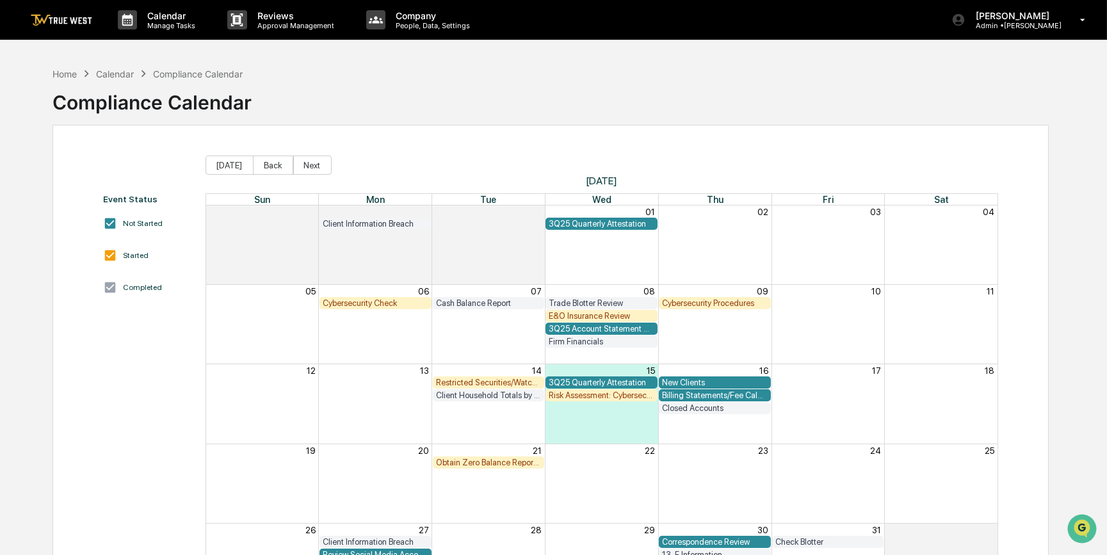
click at [592, 319] on div "E&O Insurance Review" at bounding box center [602, 316] width 106 height 10
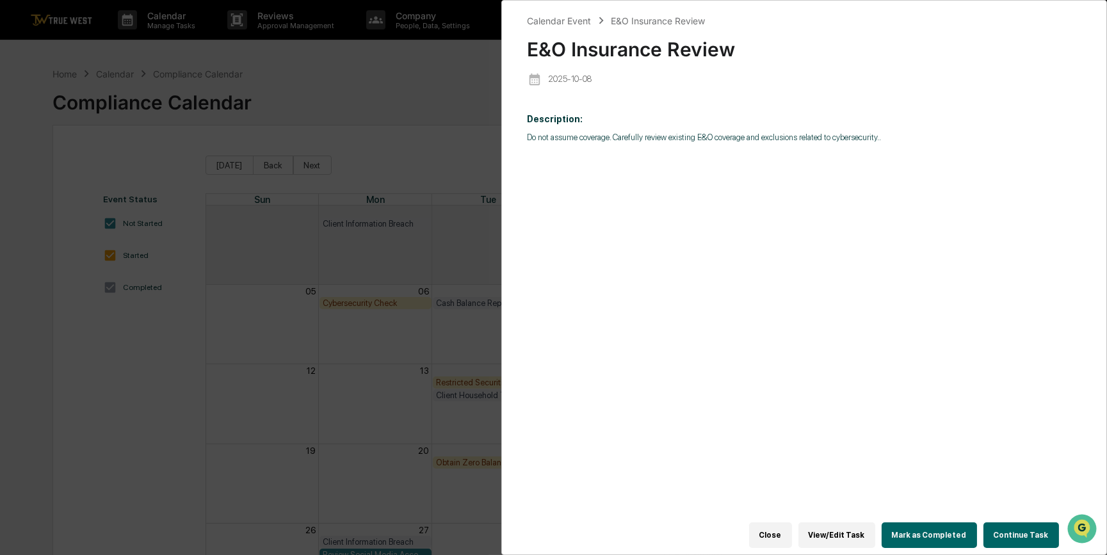
click at [1012, 531] on button "Continue Task" at bounding box center [1022, 535] width 76 height 26
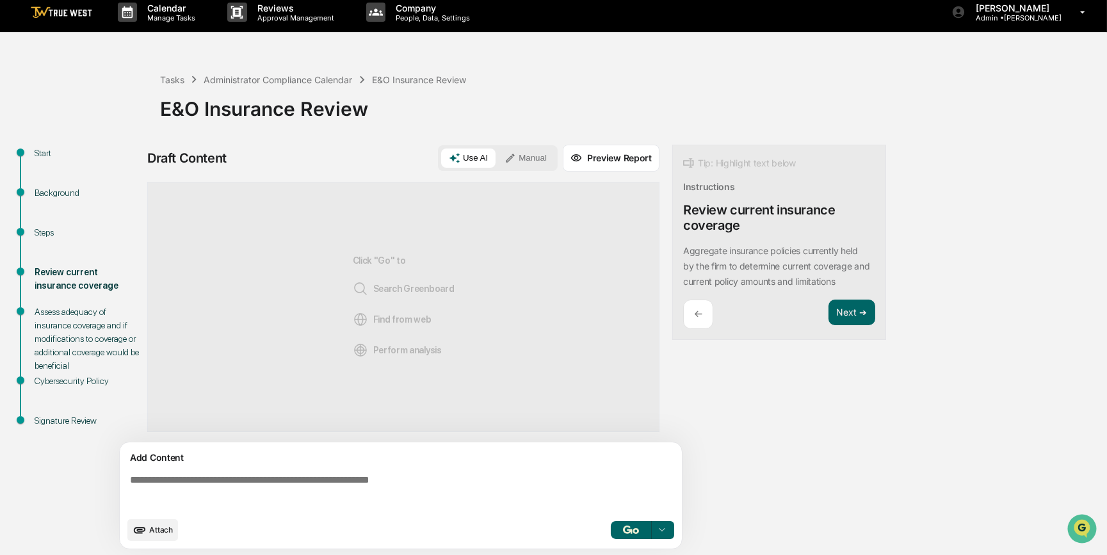
scroll to position [10, 0]
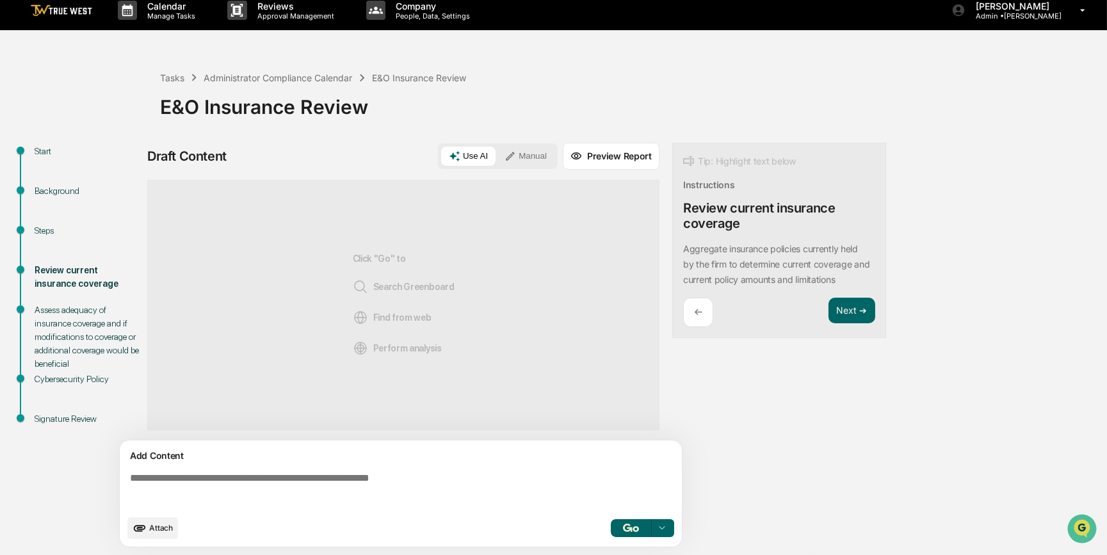
click at [528, 156] on button "Manual" at bounding box center [526, 156] width 58 height 19
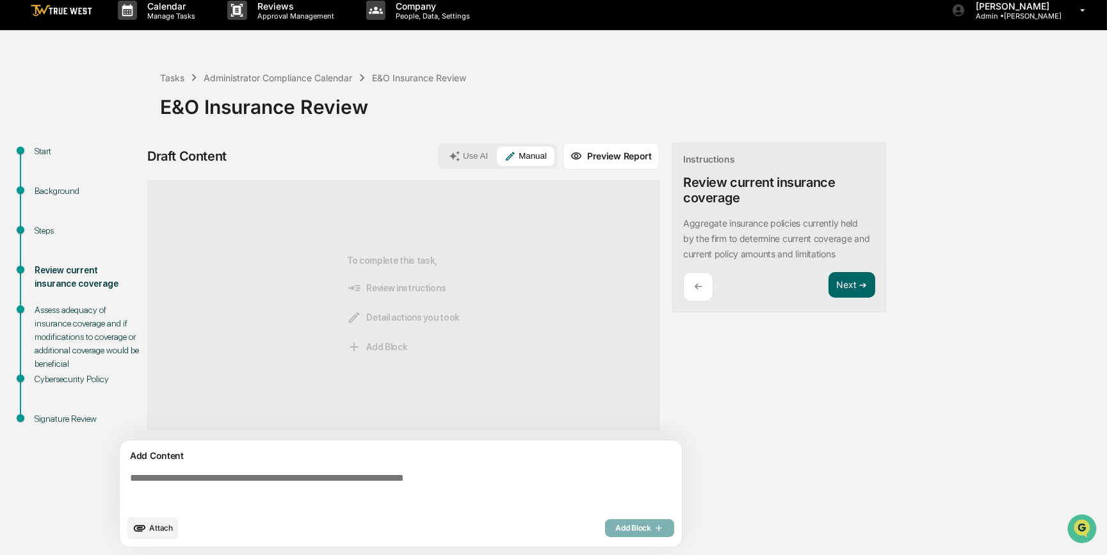
click at [421, 498] on textarea at bounding box center [403, 490] width 557 height 46
click at [535, 157] on button "Manual" at bounding box center [526, 156] width 58 height 19
